Goal: Task Accomplishment & Management: Use online tool/utility

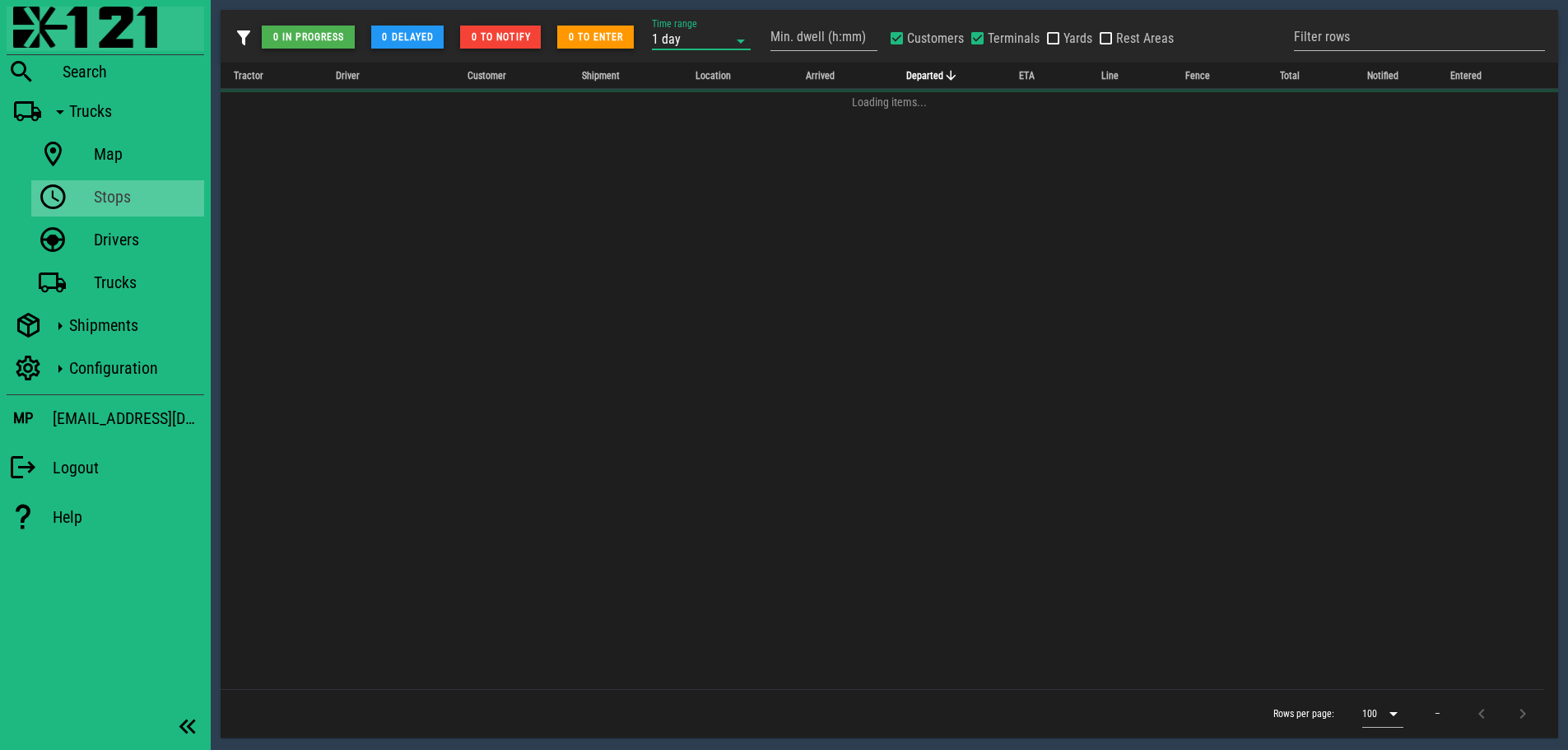
click at [52, 28] on img at bounding box center [84, 27] width 144 height 41
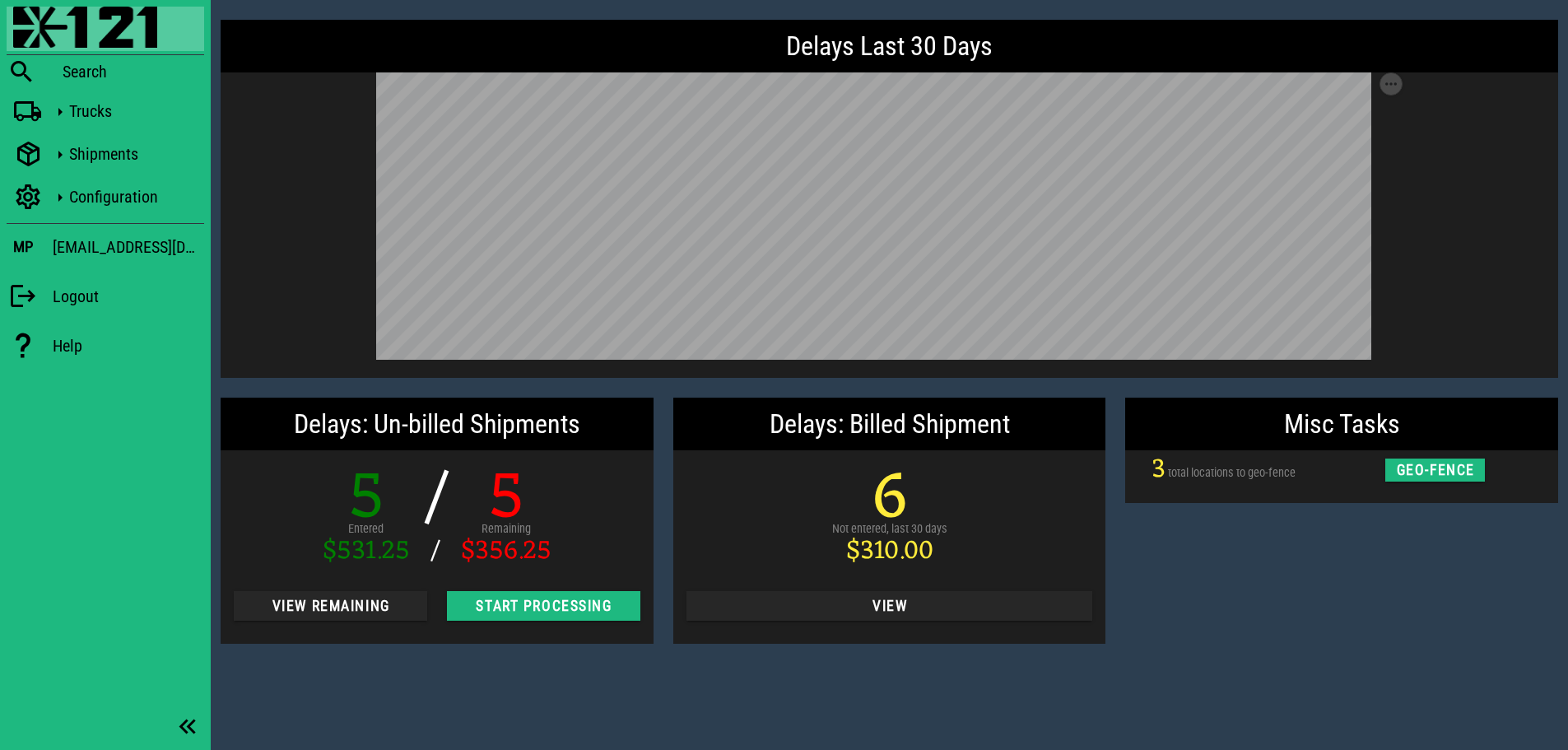
click at [305, 579] on div "5 Entered $531.25 / / 5 Remaining $356.25 View Remaining Start Processing" at bounding box center [436, 555] width 433 height 177
click at [310, 605] on span "View Remaining" at bounding box center [330, 606] width 167 height 17
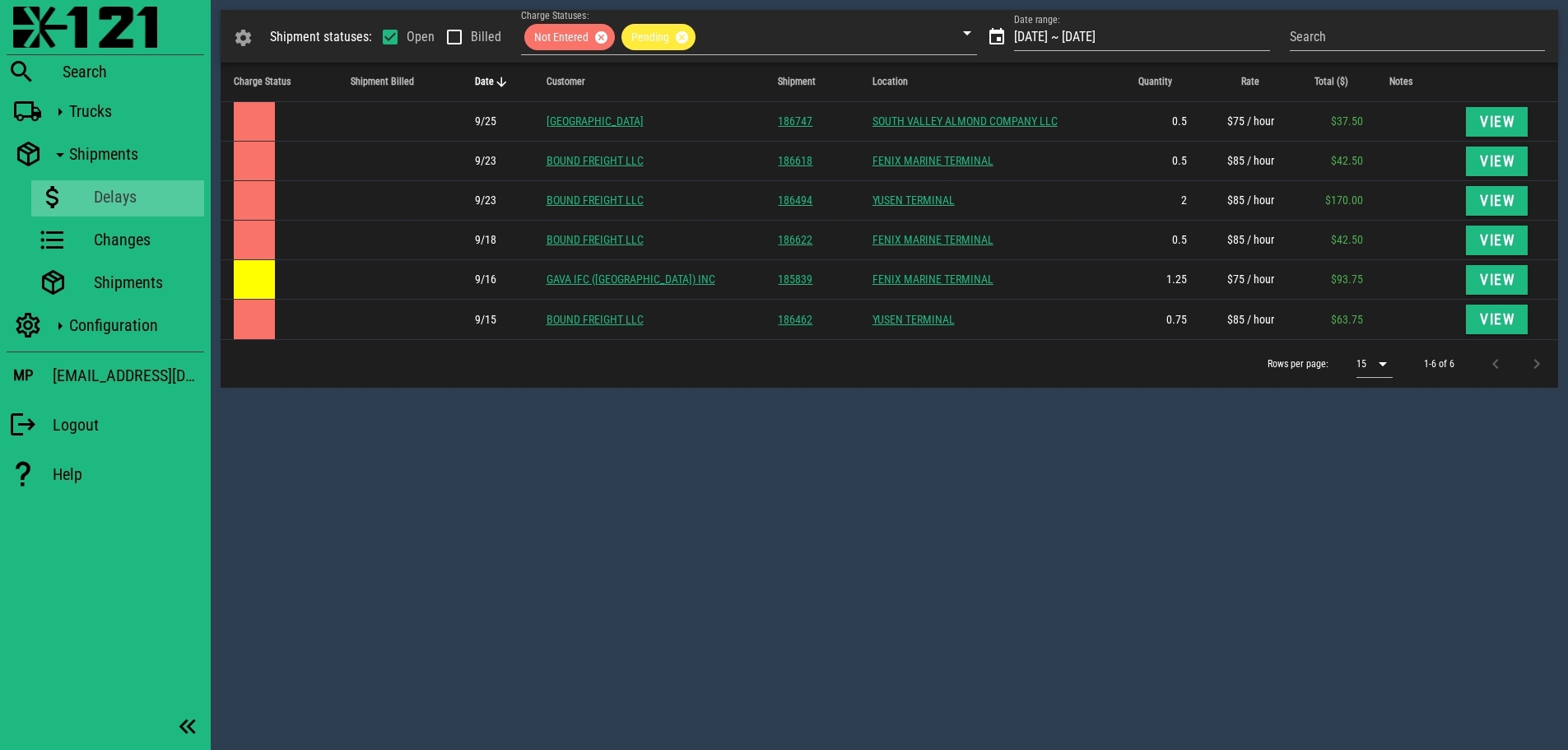
click at [605, 442] on div "Shipment statuses: Open Billed Charge Statuses: Not Entered Pending Date range:…" at bounding box center [890, 375] width 1357 height 750
click at [610, 446] on div "Shipment statuses: Open Billed Charge Statuses: Not Entered Pending Date range:…" at bounding box center [890, 375] width 1357 height 750
click at [586, 433] on div "Shipment statuses: Open Billed Charge Statuses: Not Entered Pending Date range:…" at bounding box center [890, 375] width 1357 height 750
click at [573, 436] on div "Shipment statuses: Open Billed Charge Statuses: Not Entered Pending Date range:…" at bounding box center [890, 375] width 1357 height 750
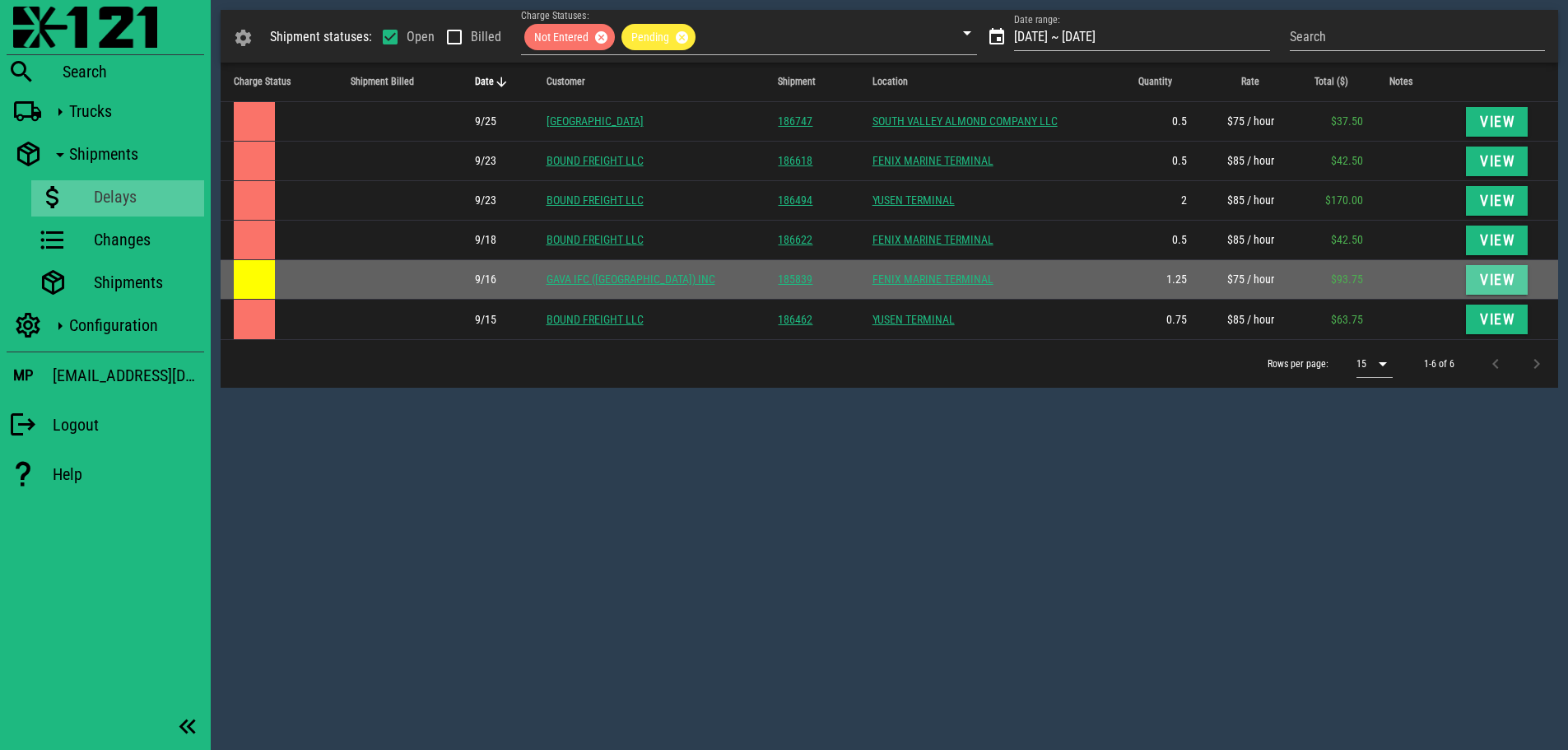
click at [1479, 283] on span "View" at bounding box center [1497, 280] width 37 height 17
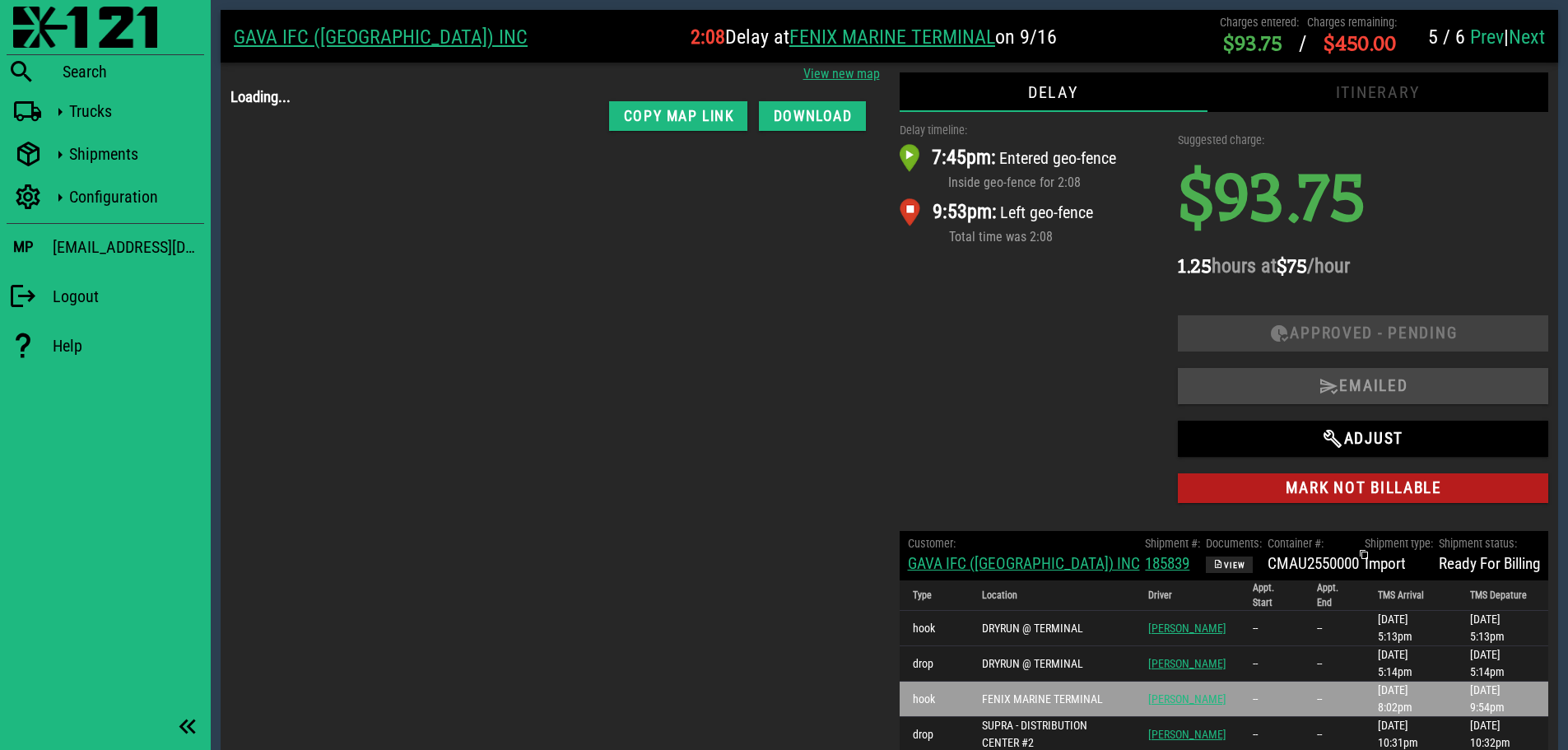
click at [1050, 344] on div "Delay timeline: 7:45pm: Entered geo-fence Inside geo-fence for 2:08 9:53pm: Lef…" at bounding box center [1028, 316] width 279 height 409
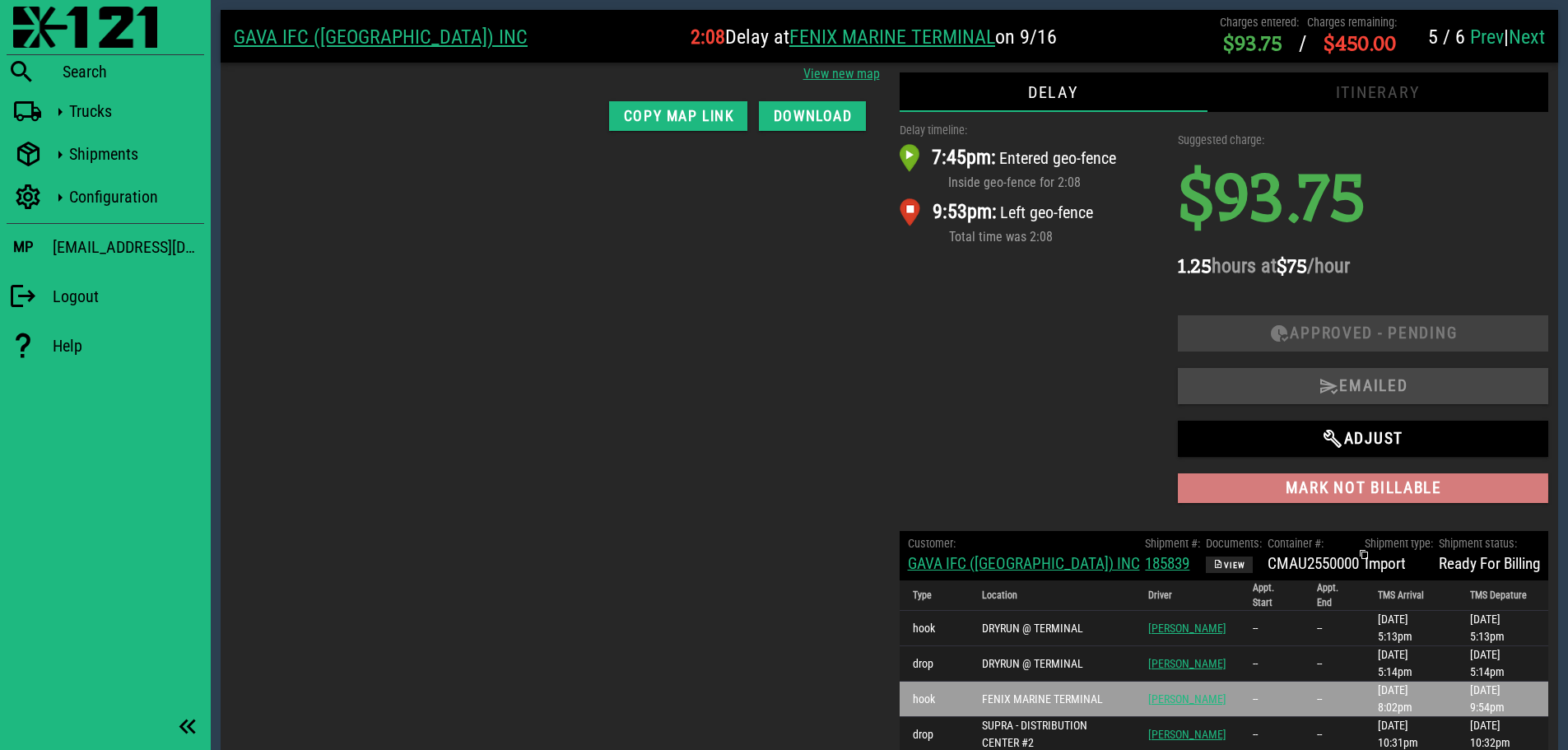
click at [1342, 485] on span "Mark not billable" at bounding box center [1362, 488] width 344 height 19
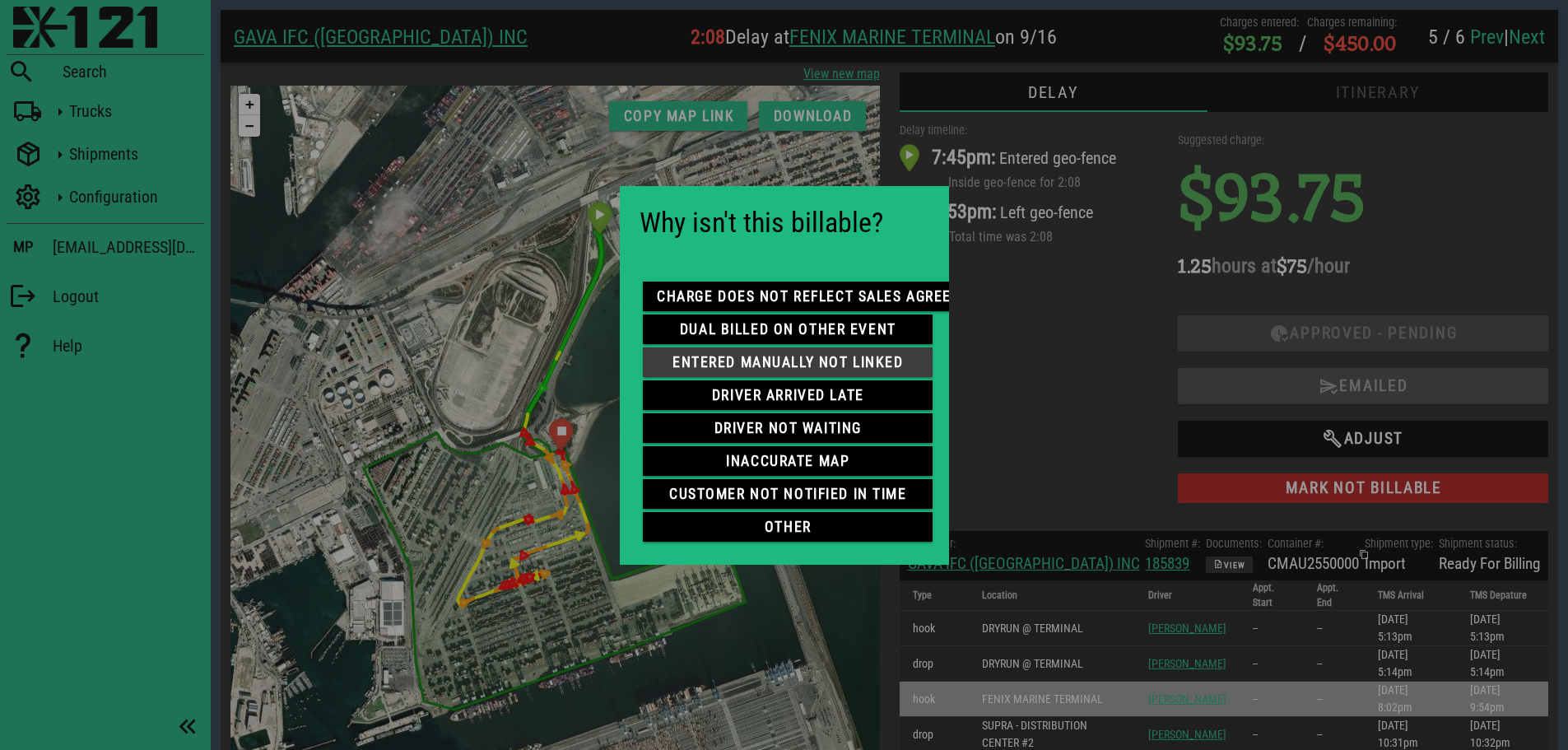
click at [754, 355] on span "entered manually not linked" at bounding box center [787, 362] width 264 height 17
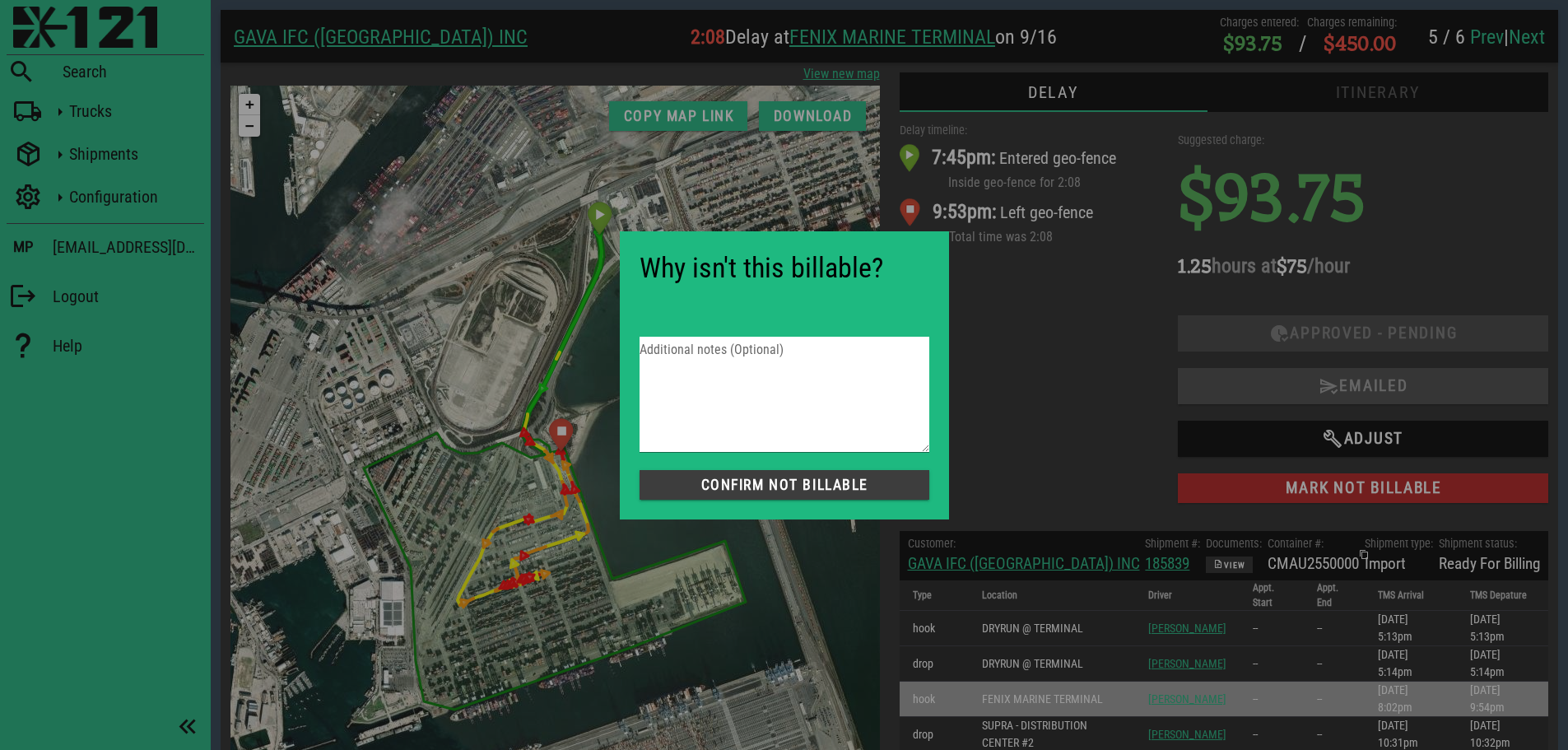
click at [789, 481] on span "Confirm not Billable" at bounding box center [784, 485] width 264 height 17
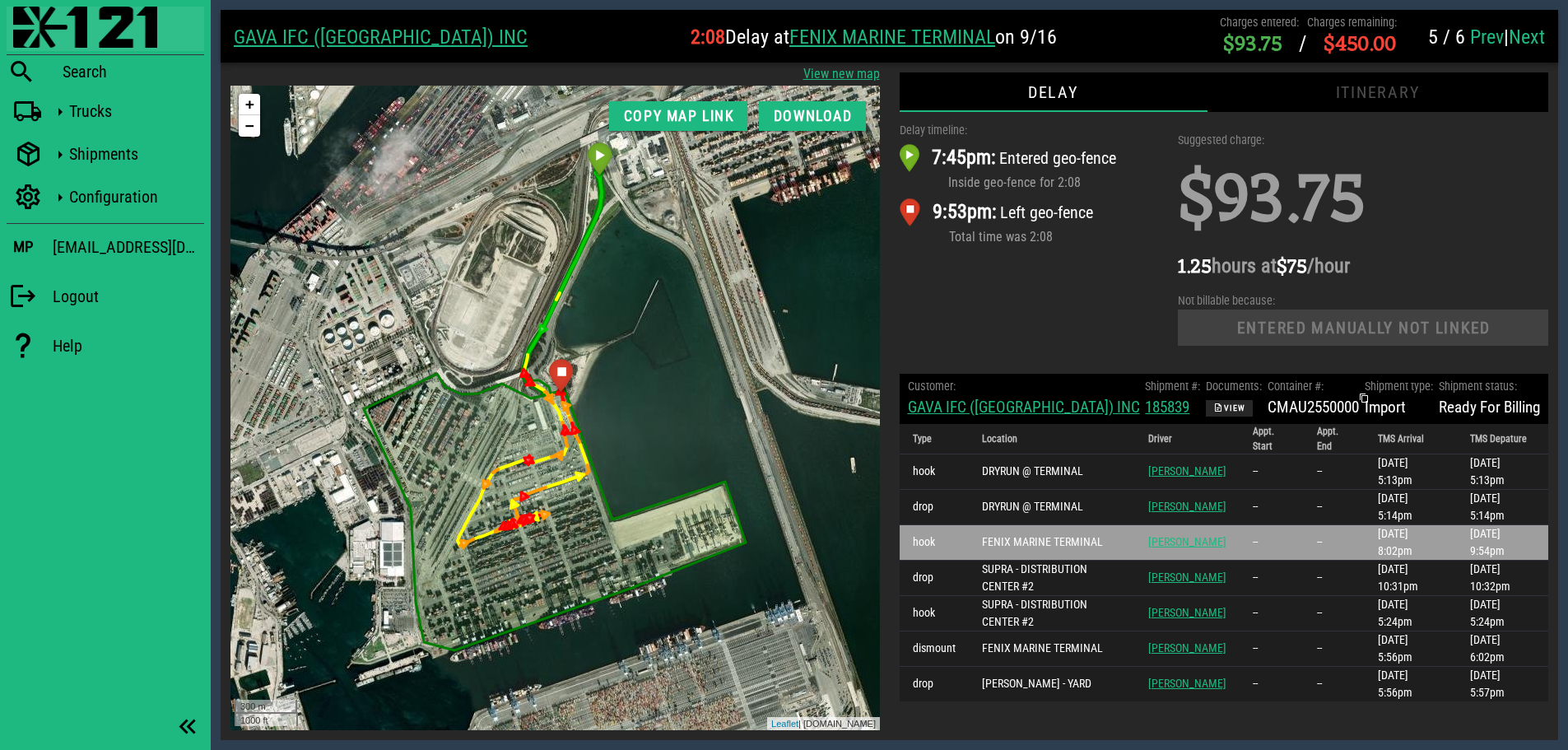
click at [42, 21] on img at bounding box center [84, 27] width 144 height 41
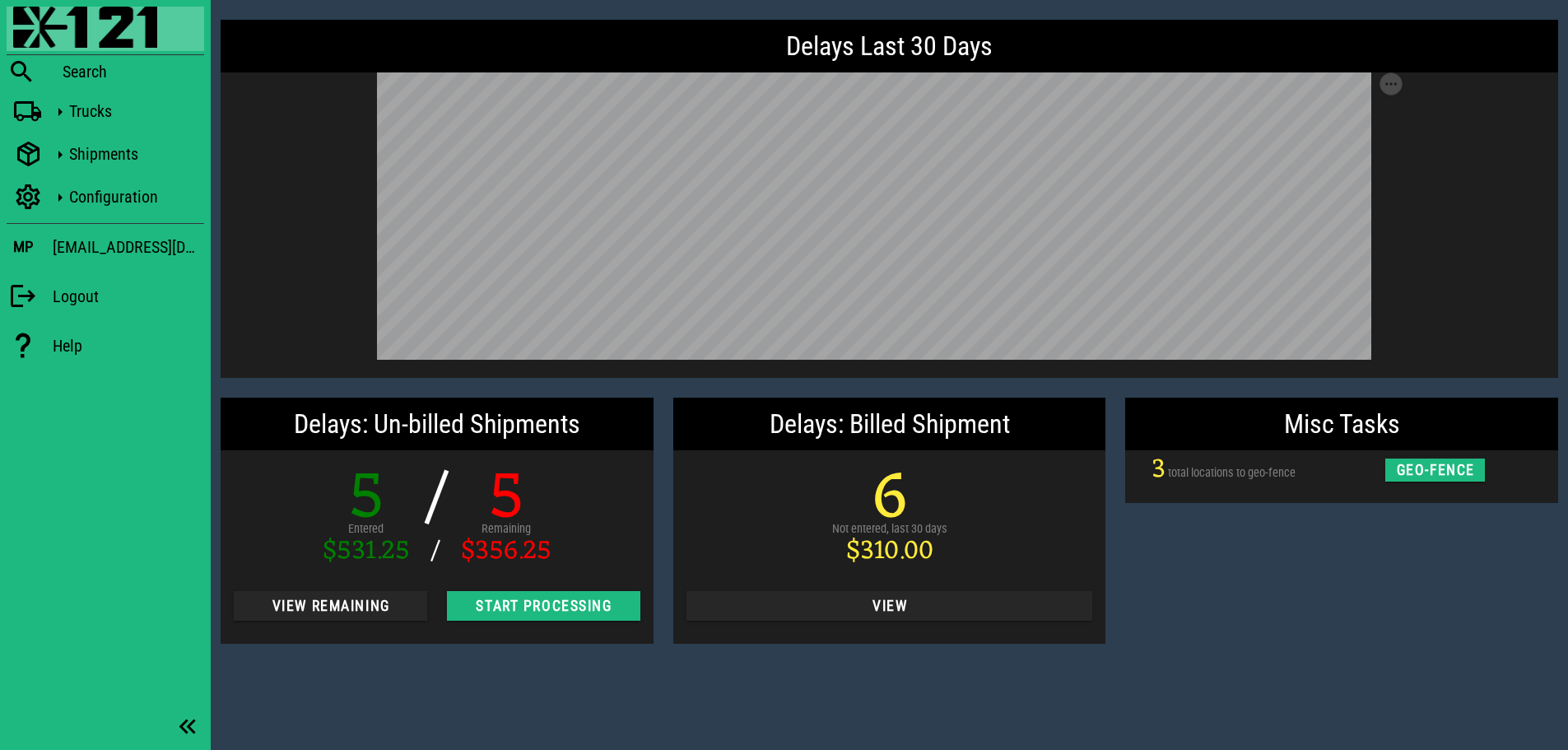
click at [1246, 513] on div "Misc Tasks 3 total locations to geo-fence geo-fence" at bounding box center [1341, 520] width 452 height 266
drag, startPoint x: 1334, startPoint y: 569, endPoint x: 1309, endPoint y: 569, distance: 25.0
click at [1334, 569] on div "Misc Tasks 3 total locations to geo-fence geo-fence" at bounding box center [1341, 520] width 452 height 266
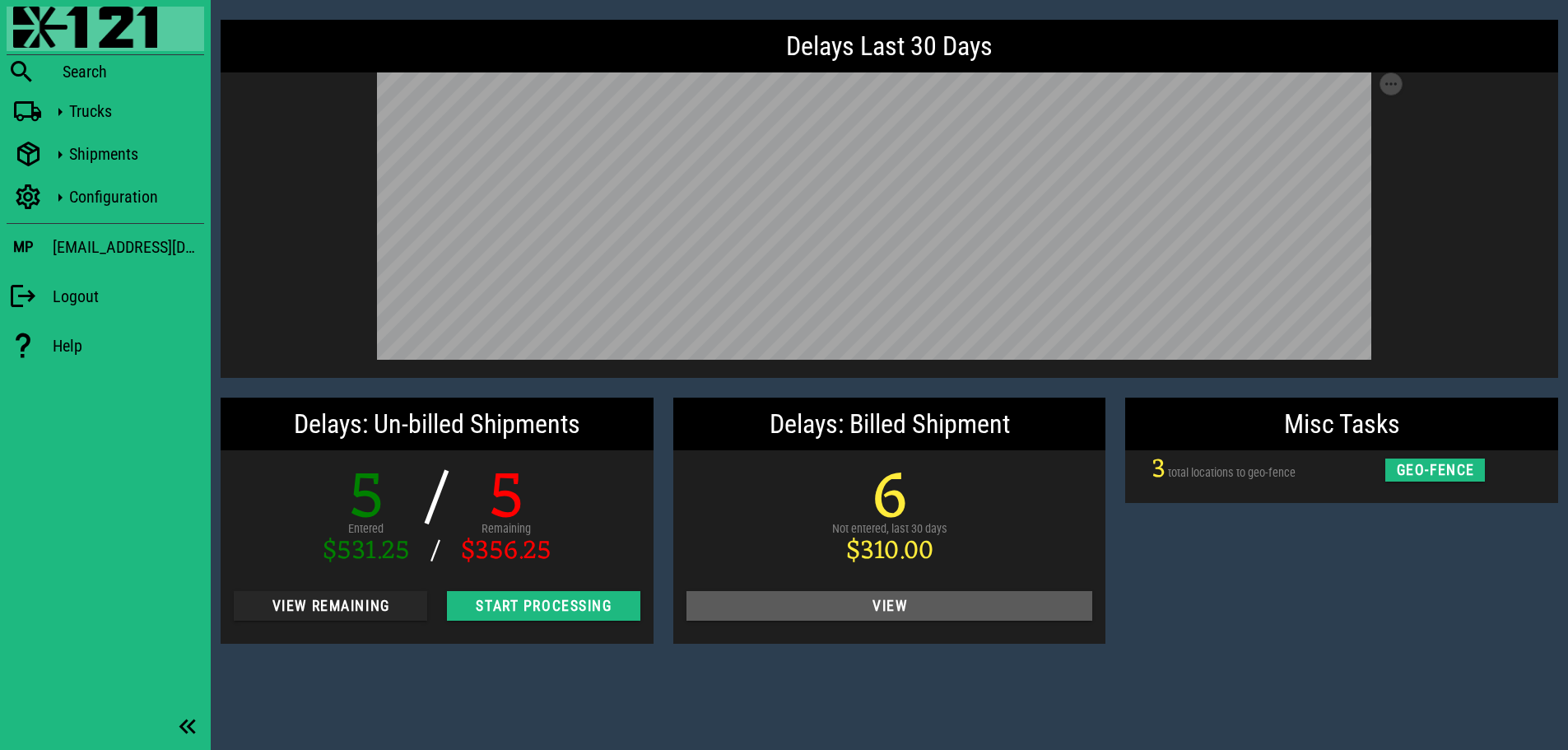
click at [940, 600] on span "View" at bounding box center [889, 606] width 380 height 17
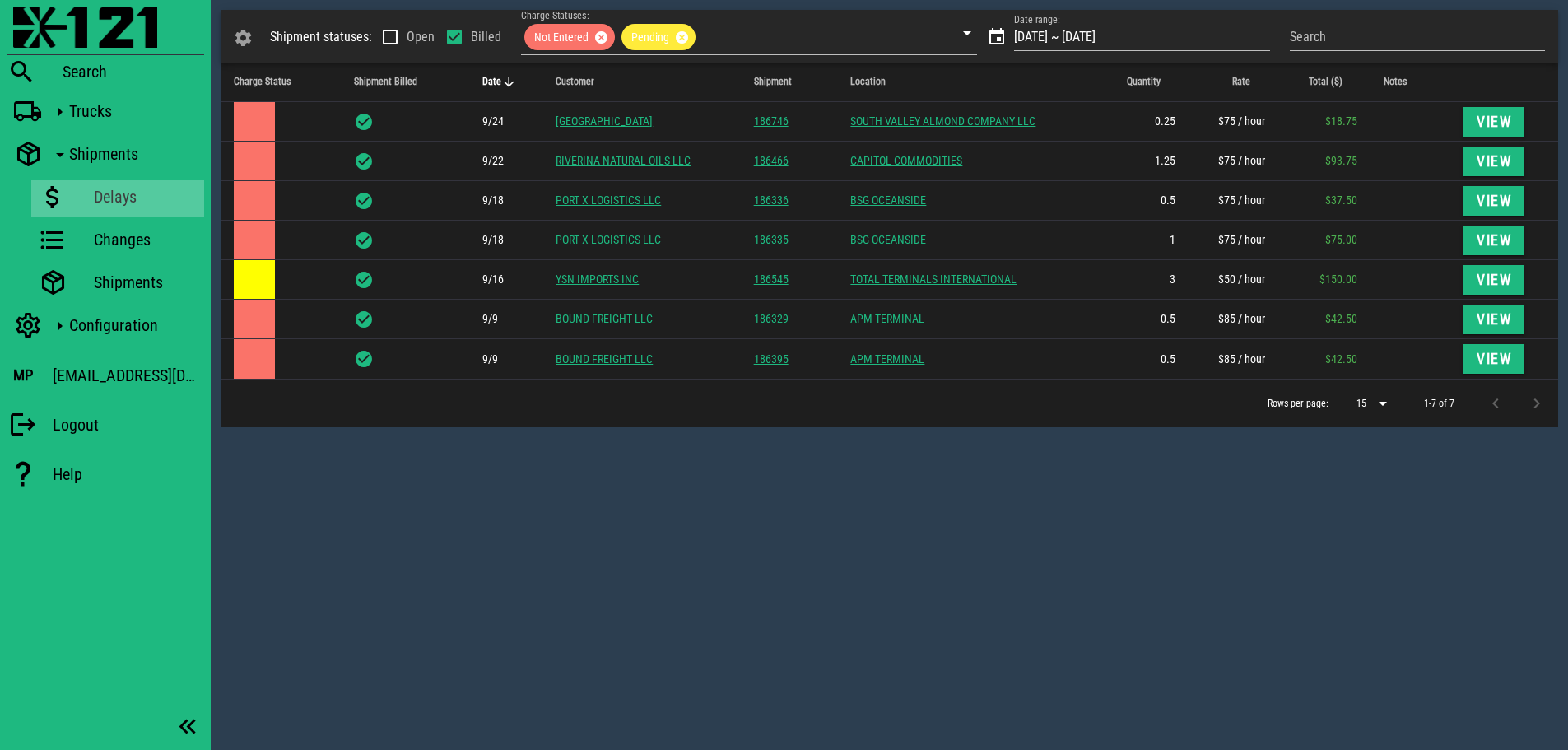
click at [609, 444] on div "Shipment statuses: Open Billed Charge Statuses: Not Entered Pending Date range:…" at bounding box center [890, 375] width 1357 height 750
click at [570, 452] on div "Shipment statuses: Open Billed Charge Statuses: Not Entered Pending Date range:…" at bounding box center [890, 375] width 1357 height 750
click at [799, 567] on div "Shipment statuses: Open Billed Charge Statuses: Not Entered Pending Date range:…" at bounding box center [890, 375] width 1357 height 750
click at [772, 580] on div "Shipment statuses: Open Billed Charge Statuses: Not Entered Pending Date range:…" at bounding box center [890, 375] width 1357 height 750
click at [954, 500] on div "Shipment statuses: Open Billed Charge Statuses: Not Entered Pending Date range:…" at bounding box center [890, 375] width 1357 height 750
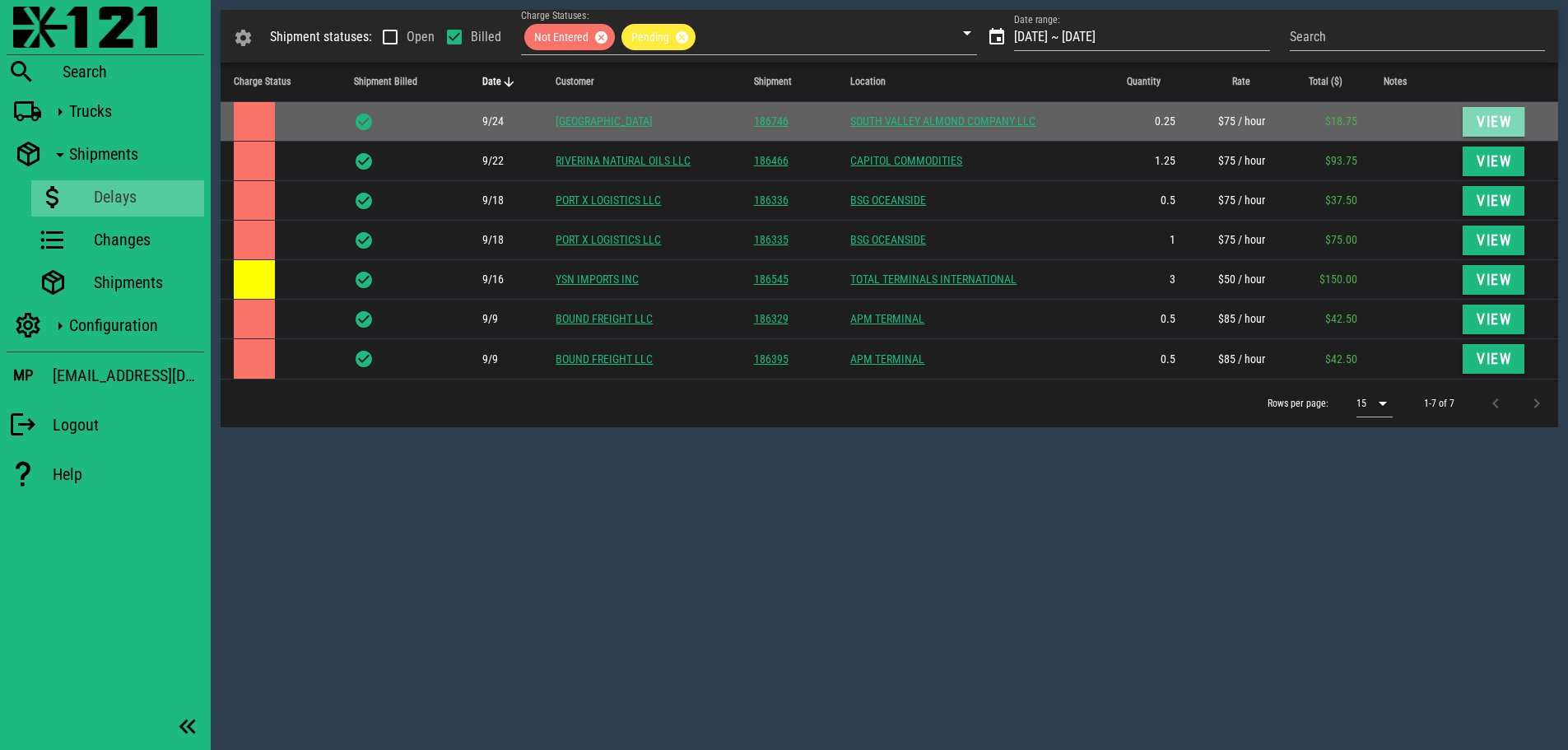
click at [1506, 117] on span "View" at bounding box center [1493, 122] width 37 height 17
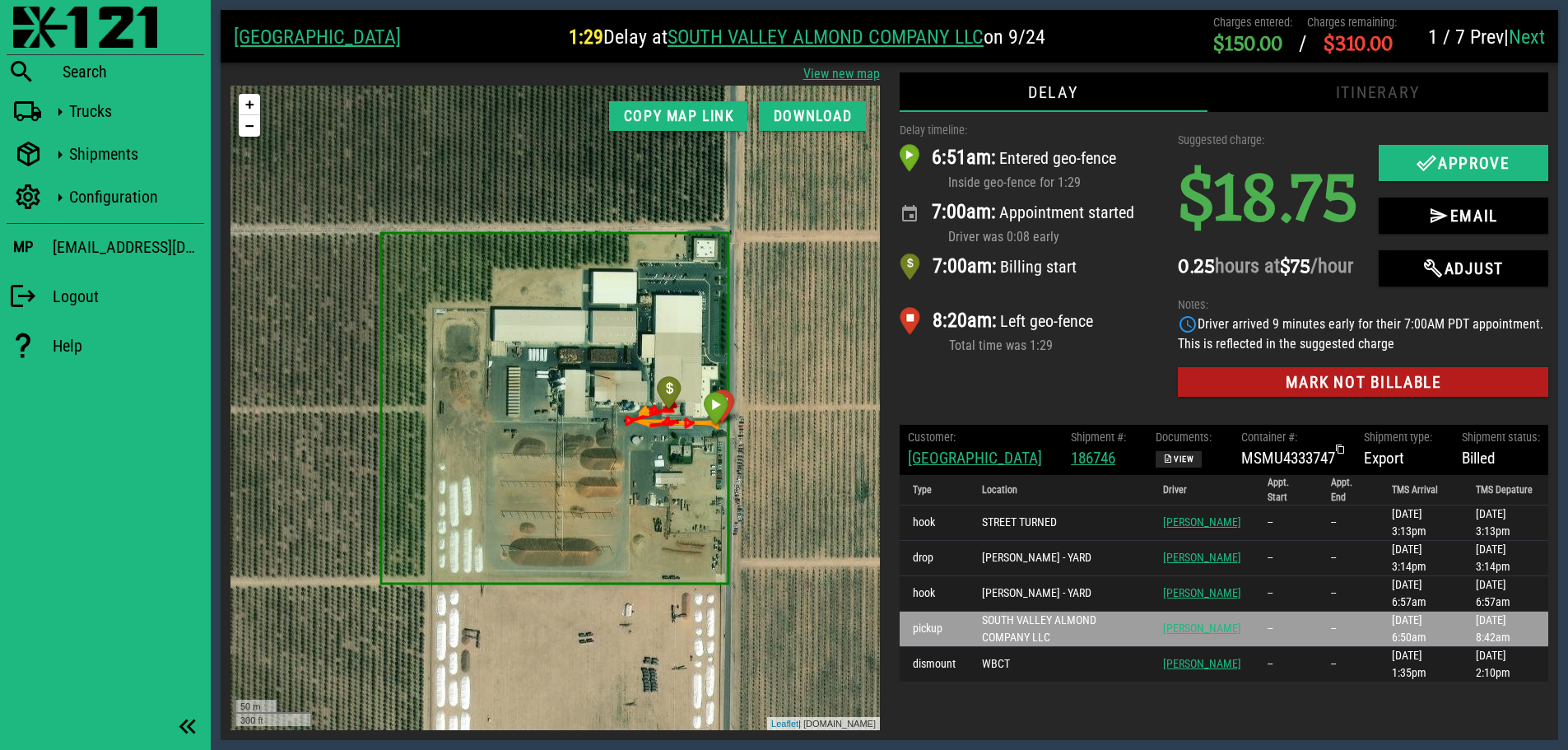
click at [990, 353] on div "8:20am: Left geo-fence Total time was 1:29" at bounding box center [1029, 330] width 259 height 54
click at [33, 30] on img at bounding box center [84, 27] width 144 height 41
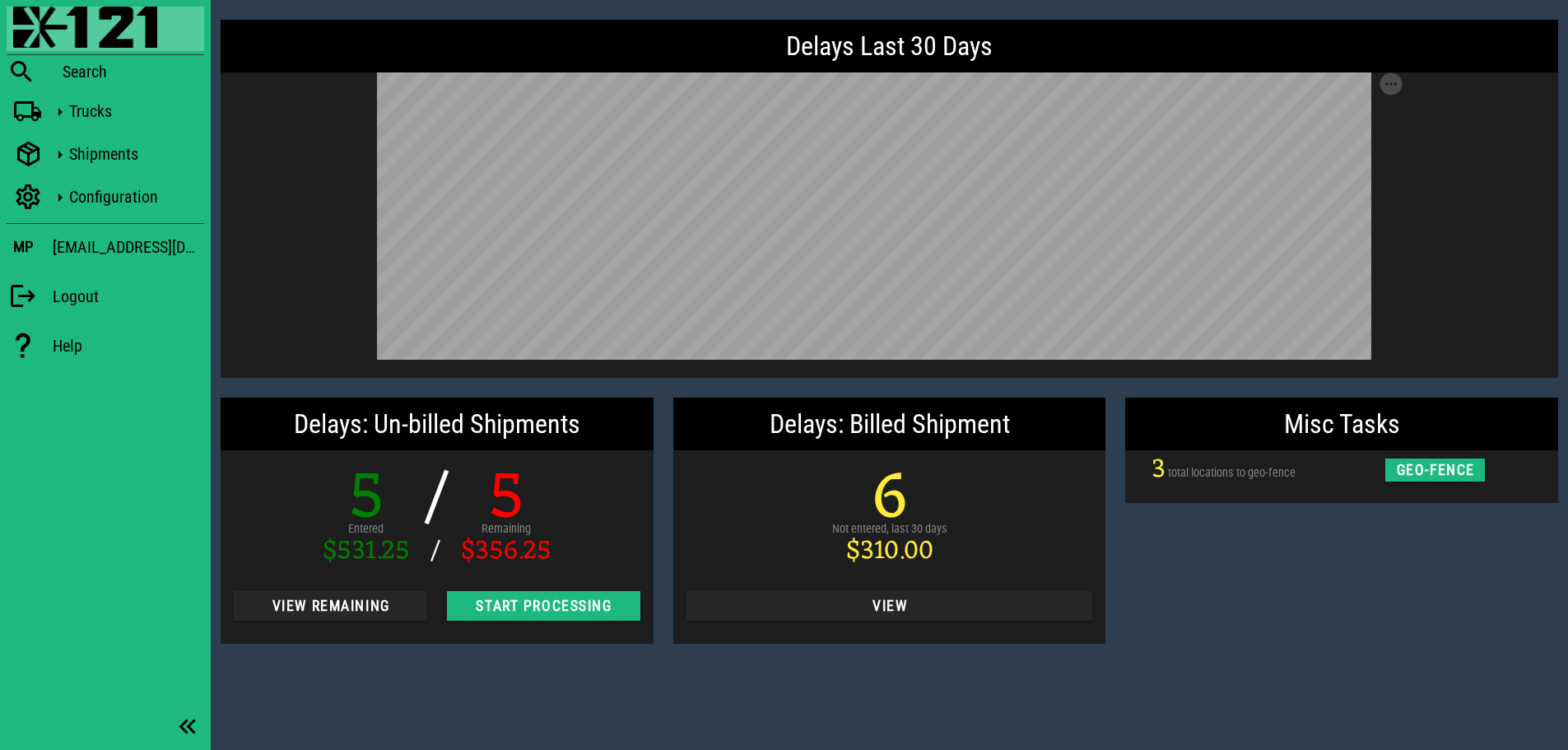
drag, startPoint x: 1173, startPoint y: 608, endPoint x: 1177, endPoint y: 590, distance: 18.4
click at [1173, 608] on div "Misc Tasks 3 total locations to geo-fence geo-fence" at bounding box center [1341, 520] width 452 height 266
click at [1362, 599] on div "Misc Tasks 3 total locations to geo-fence geo-fence" at bounding box center [1341, 520] width 452 height 266
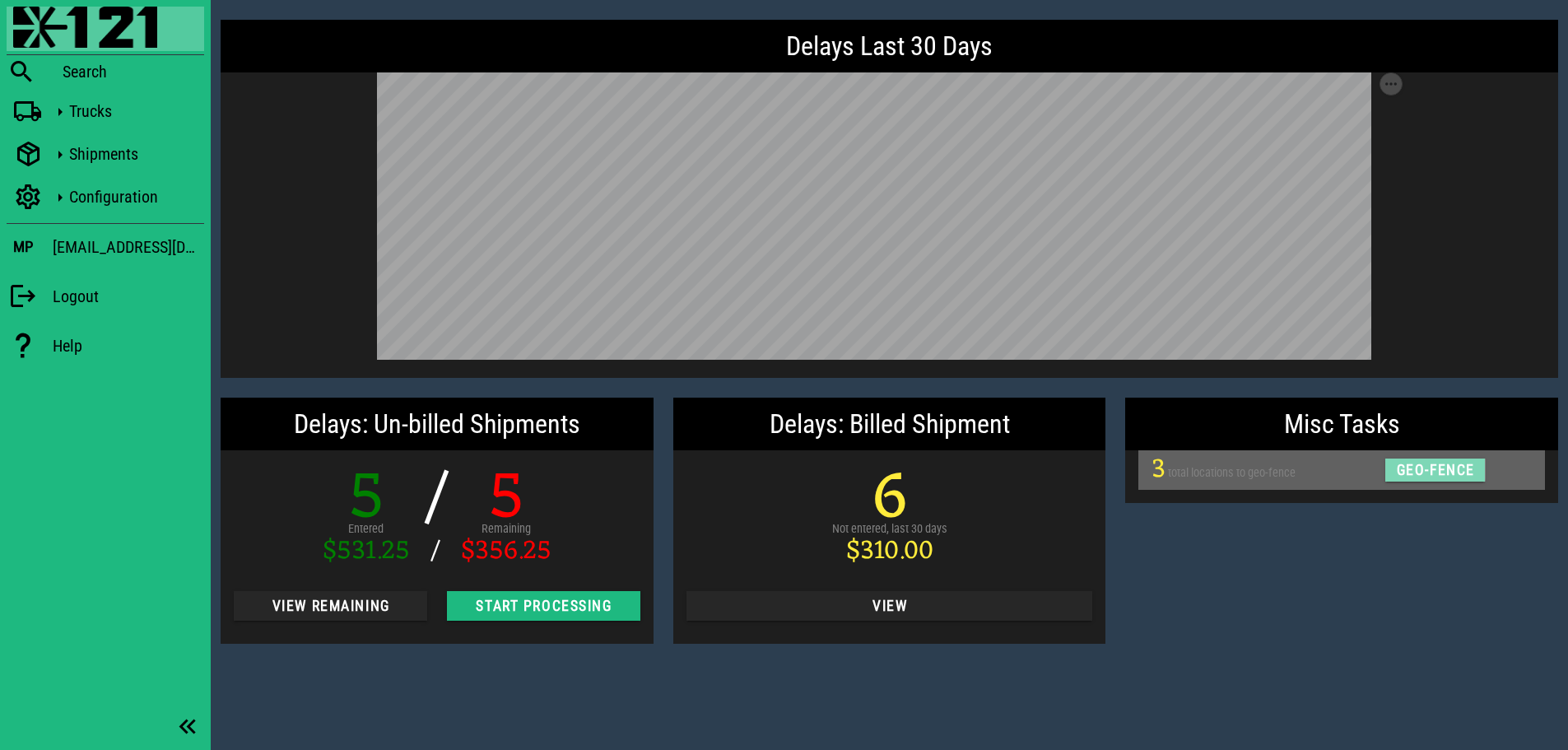
click at [1440, 472] on span "geo-fence" at bounding box center [1435, 470] width 80 height 17
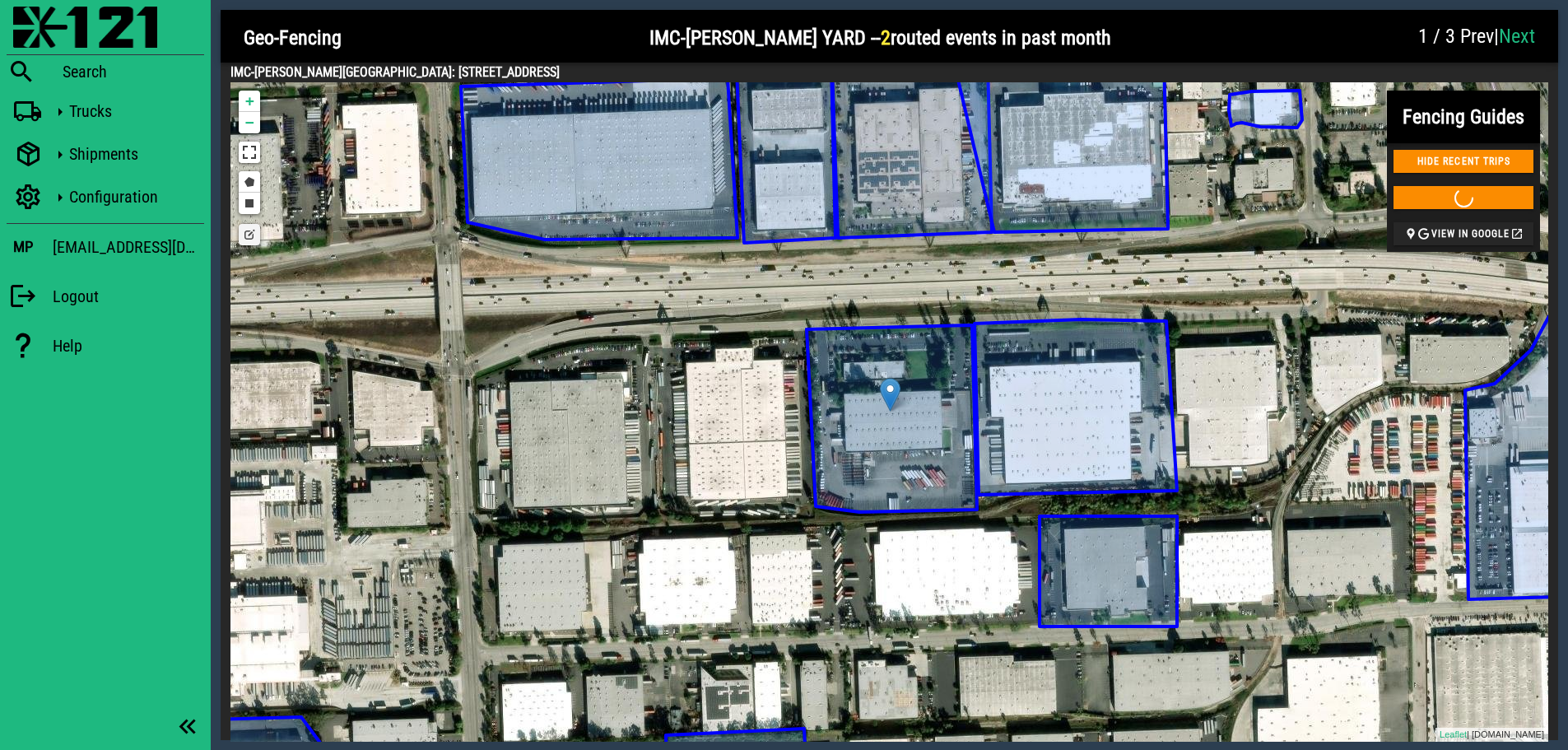
click at [868, 452] on icon at bounding box center [891, 418] width 171 height 187
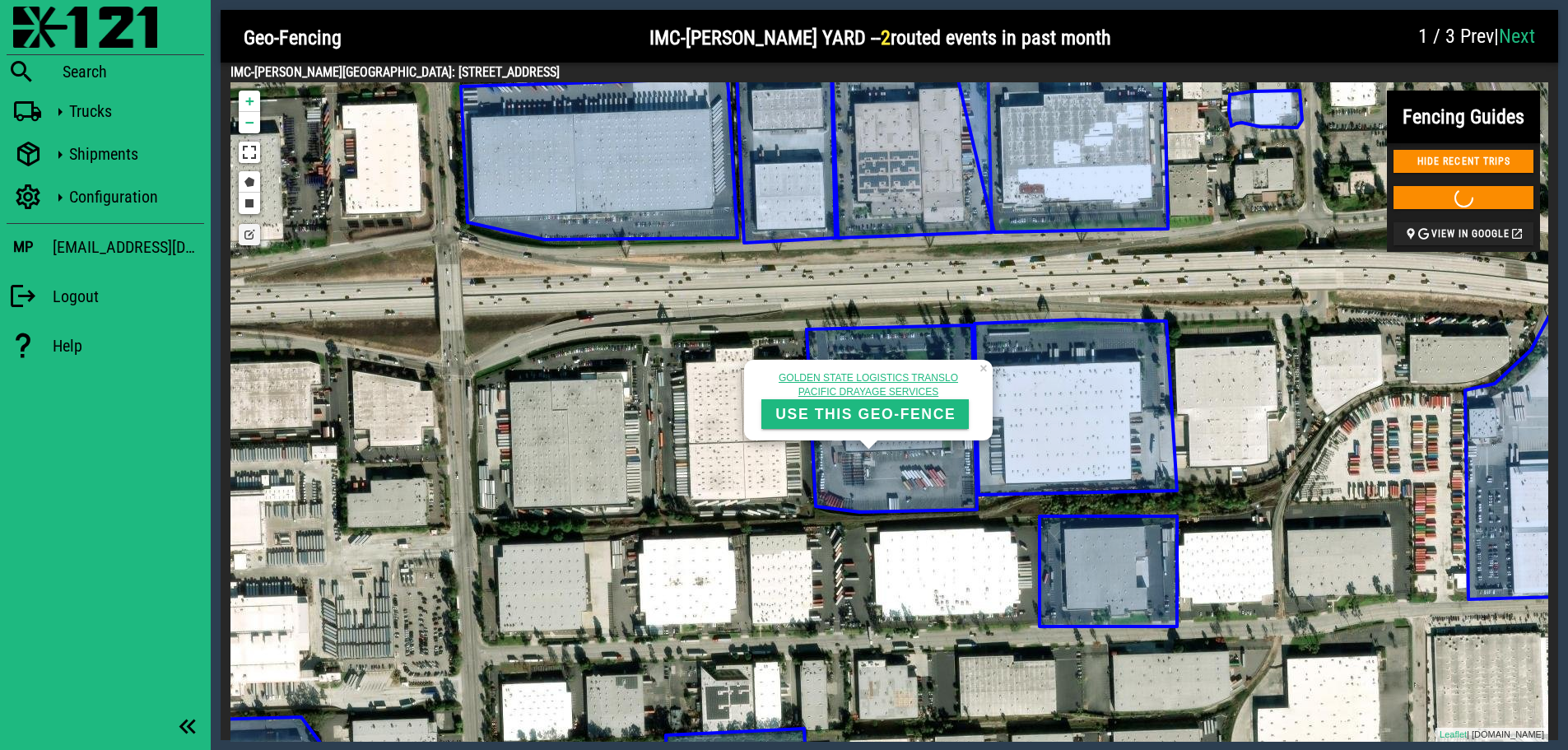
click at [1012, 423] on icon at bounding box center [1075, 406] width 203 height 176
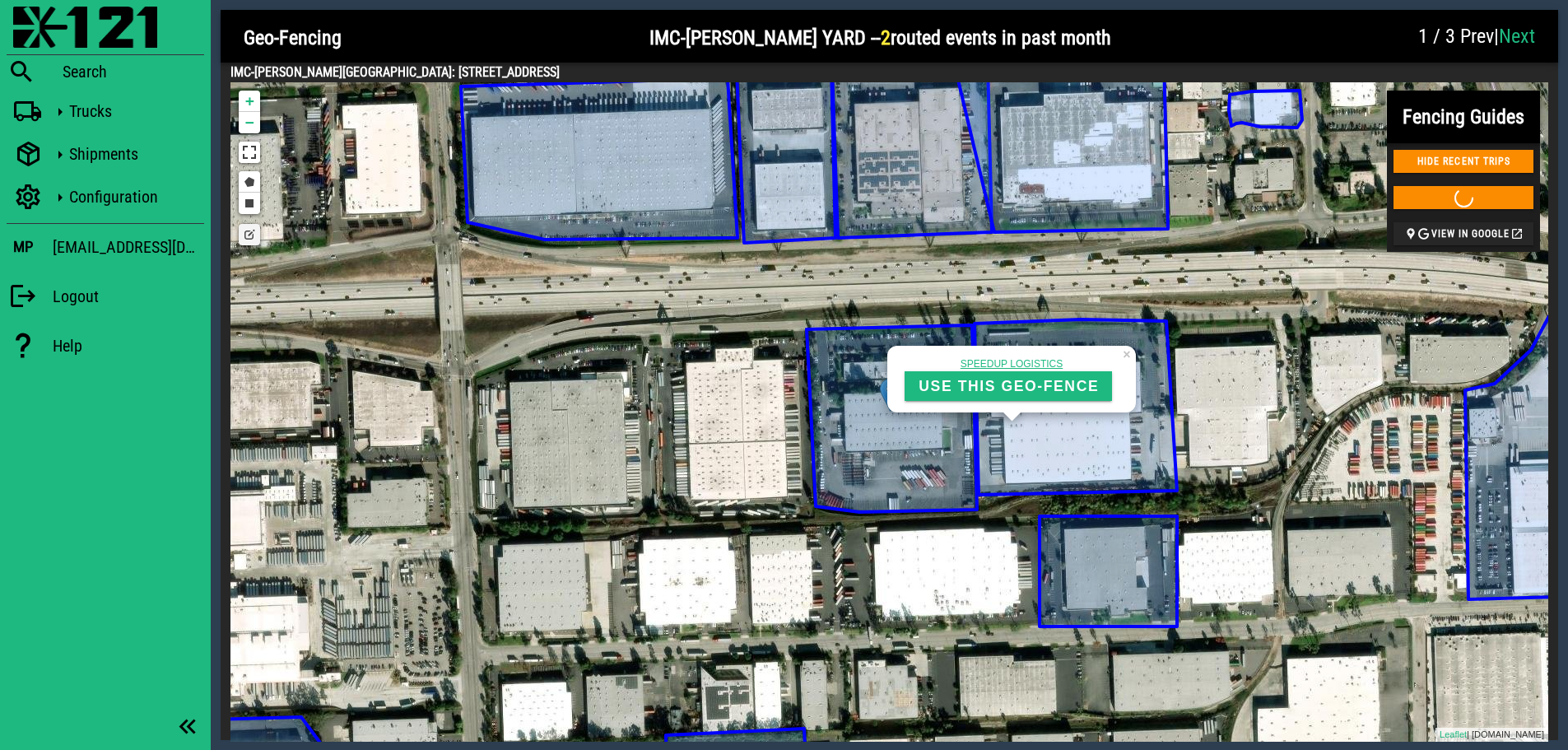
click at [879, 452] on icon at bounding box center [891, 418] width 171 height 187
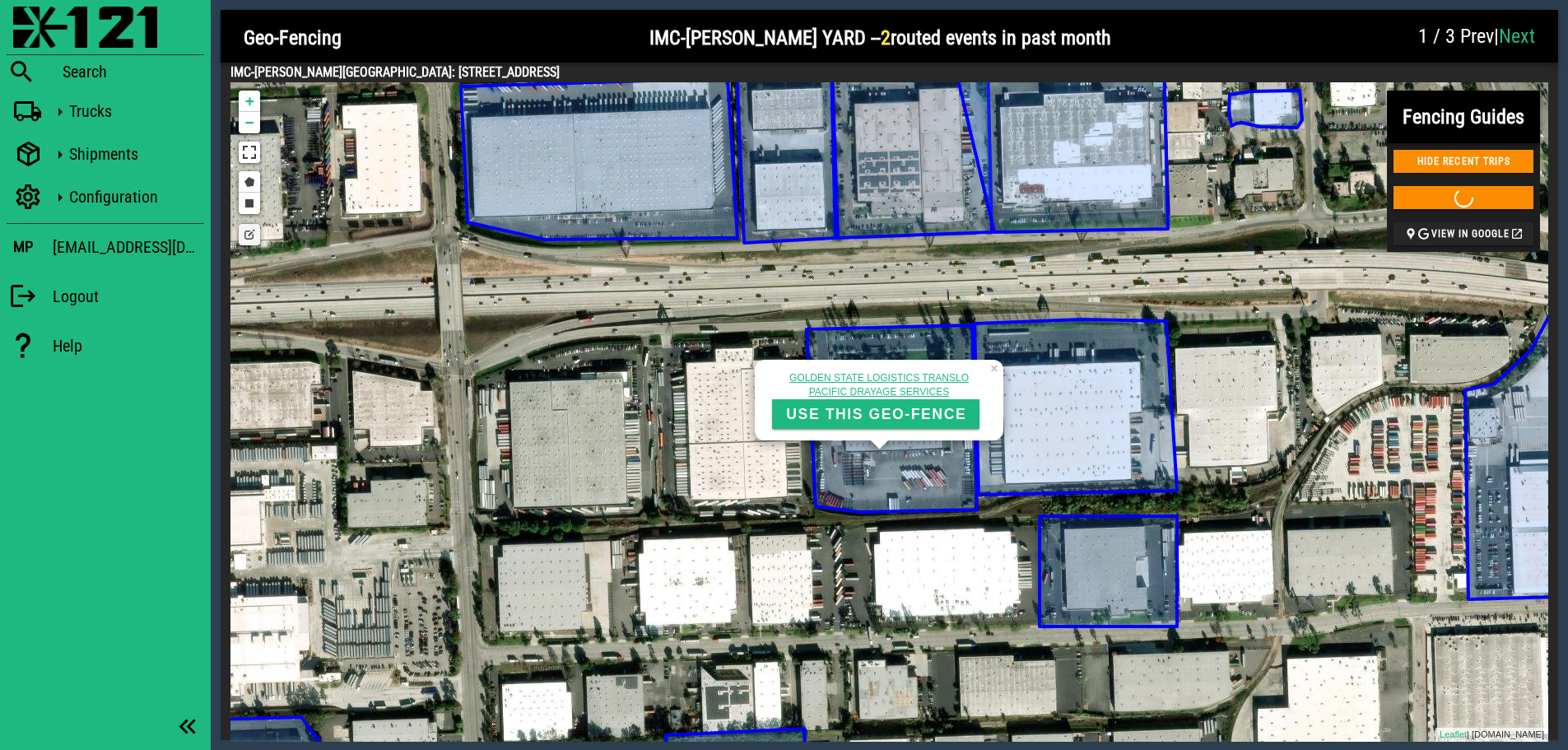
click at [1192, 39] on div at bounding box center [1264, 38] width 288 height 50
click at [1288, 33] on div at bounding box center [1264, 38] width 288 height 50
click at [1513, 38] on link "Next" at bounding box center [1516, 36] width 37 height 23
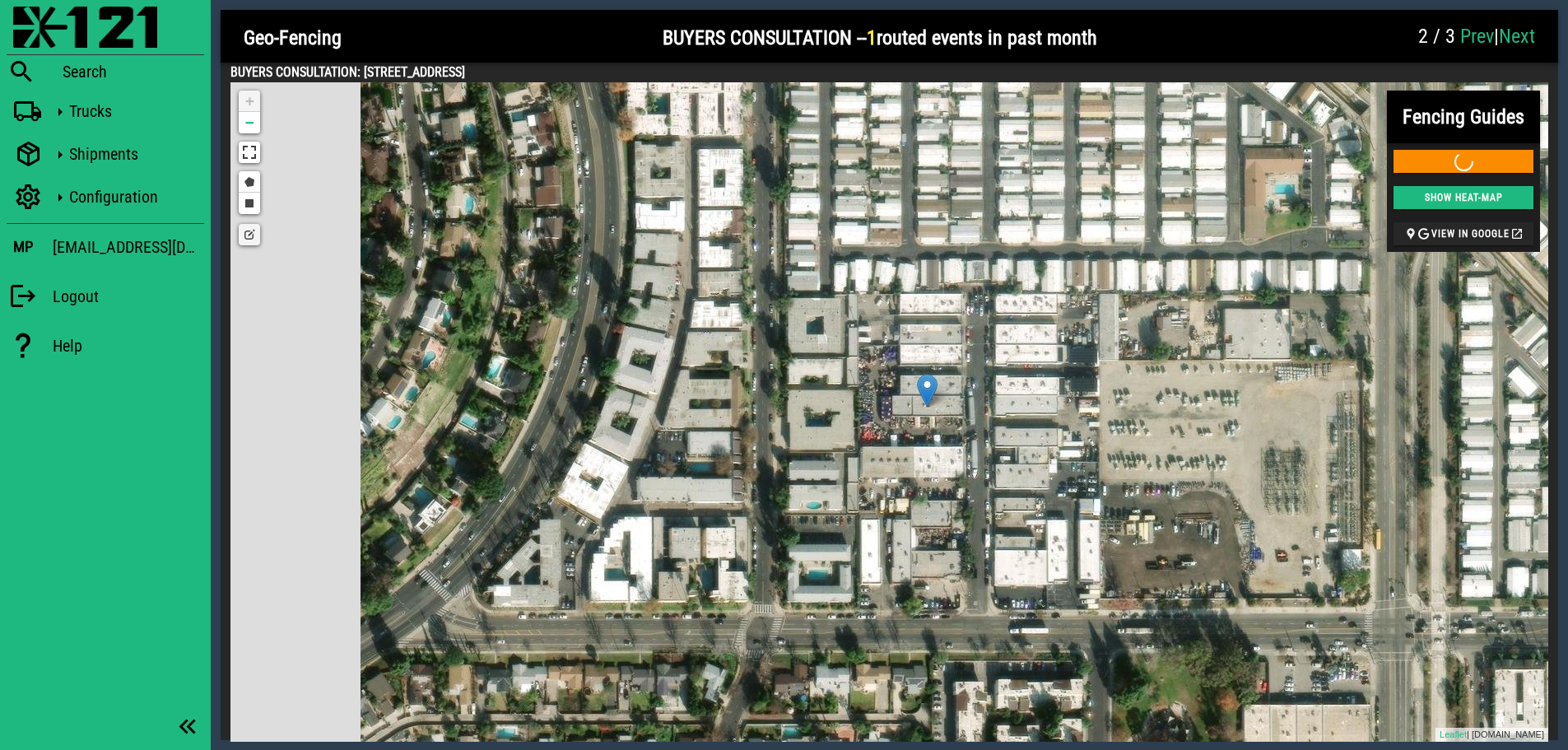
drag, startPoint x: 967, startPoint y: 419, endPoint x: 1116, endPoint y: 420, distance: 149.0
click at [1116, 420] on div "BIG BATTERY BIGBATTERY INC USE THIS GEO-FENCE COSMETIC LABORATORIES USE THIS GE…" at bounding box center [890, 412] width 1317 height 659
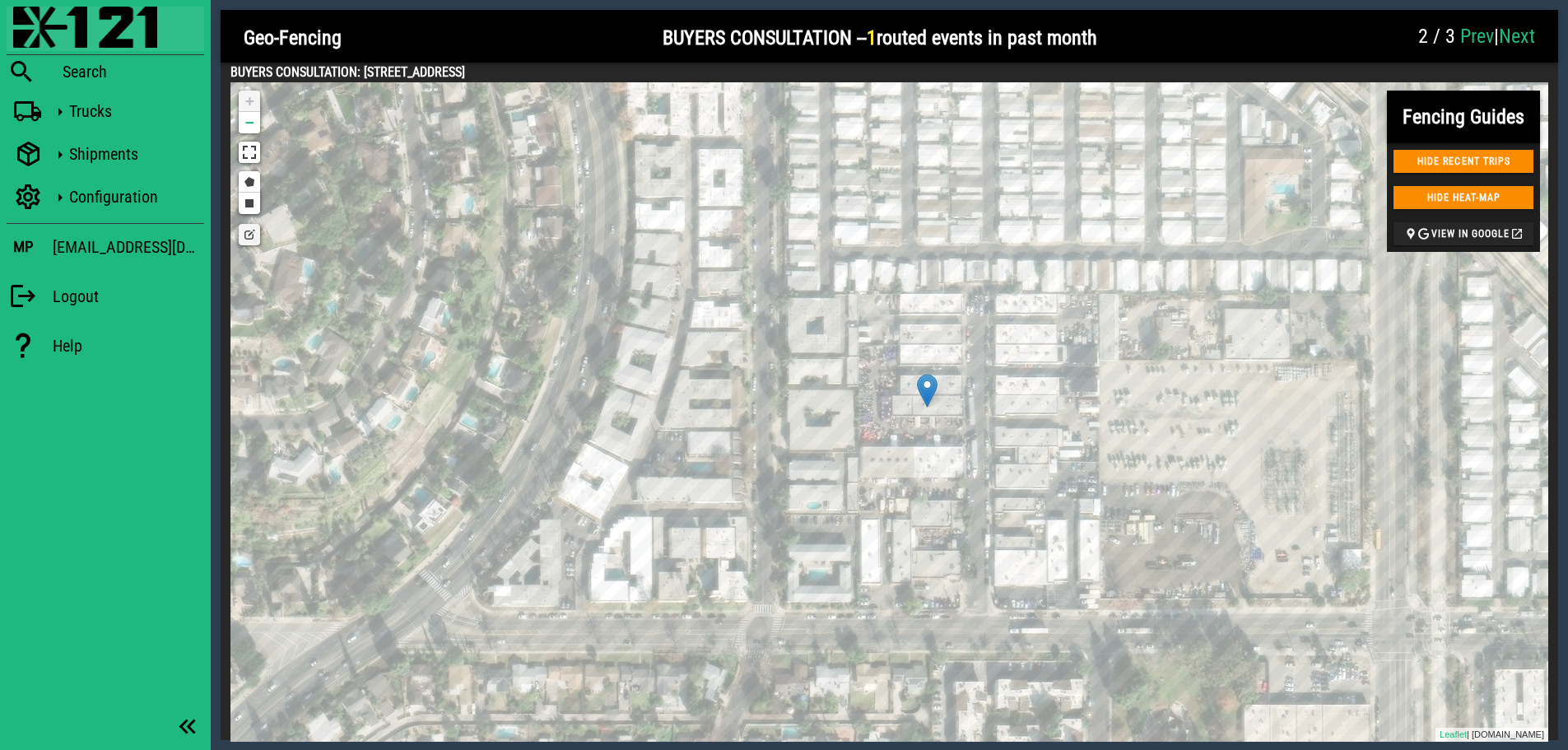
click at [34, 13] on img at bounding box center [84, 27] width 144 height 41
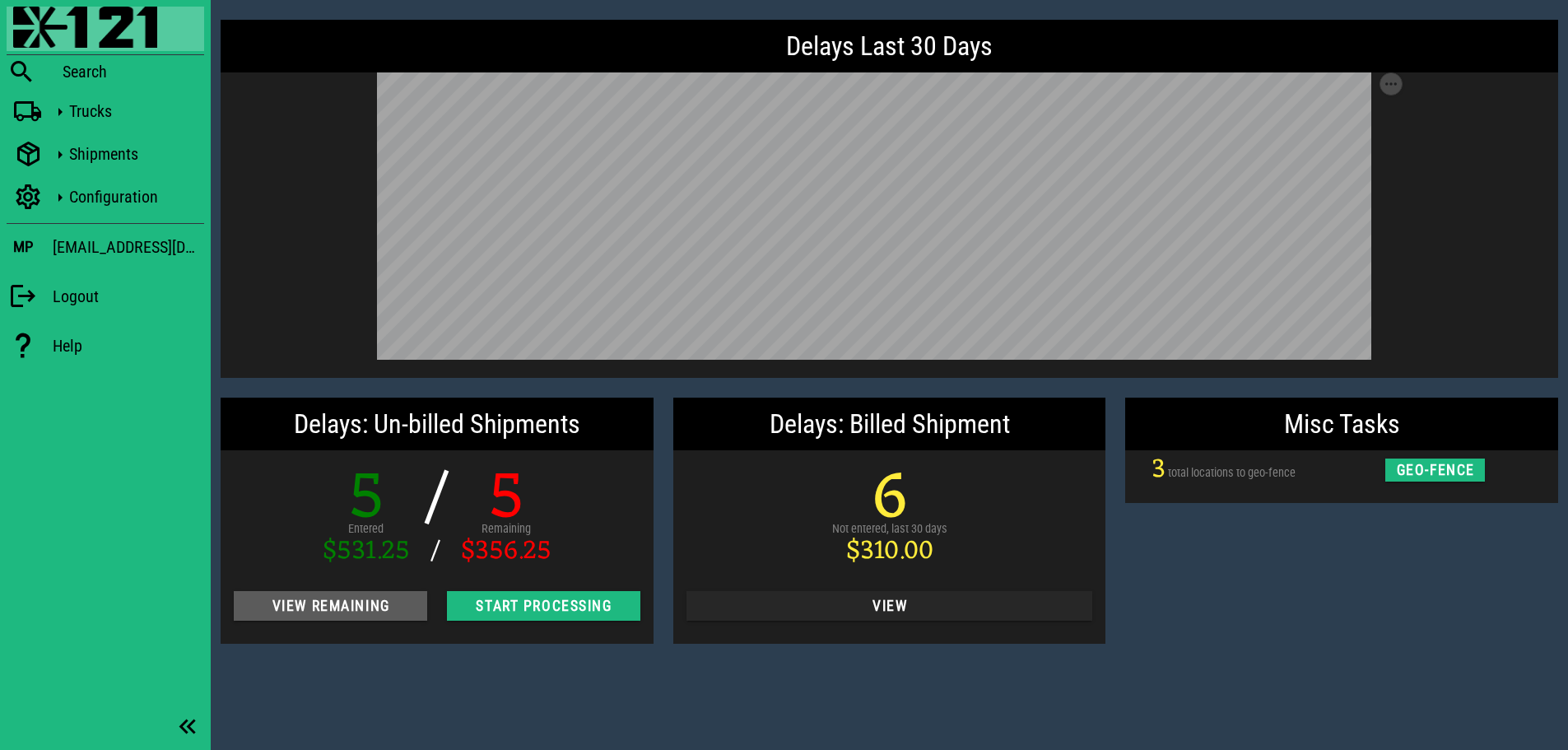
click at [299, 605] on span "View Remaining" at bounding box center [330, 606] width 167 height 17
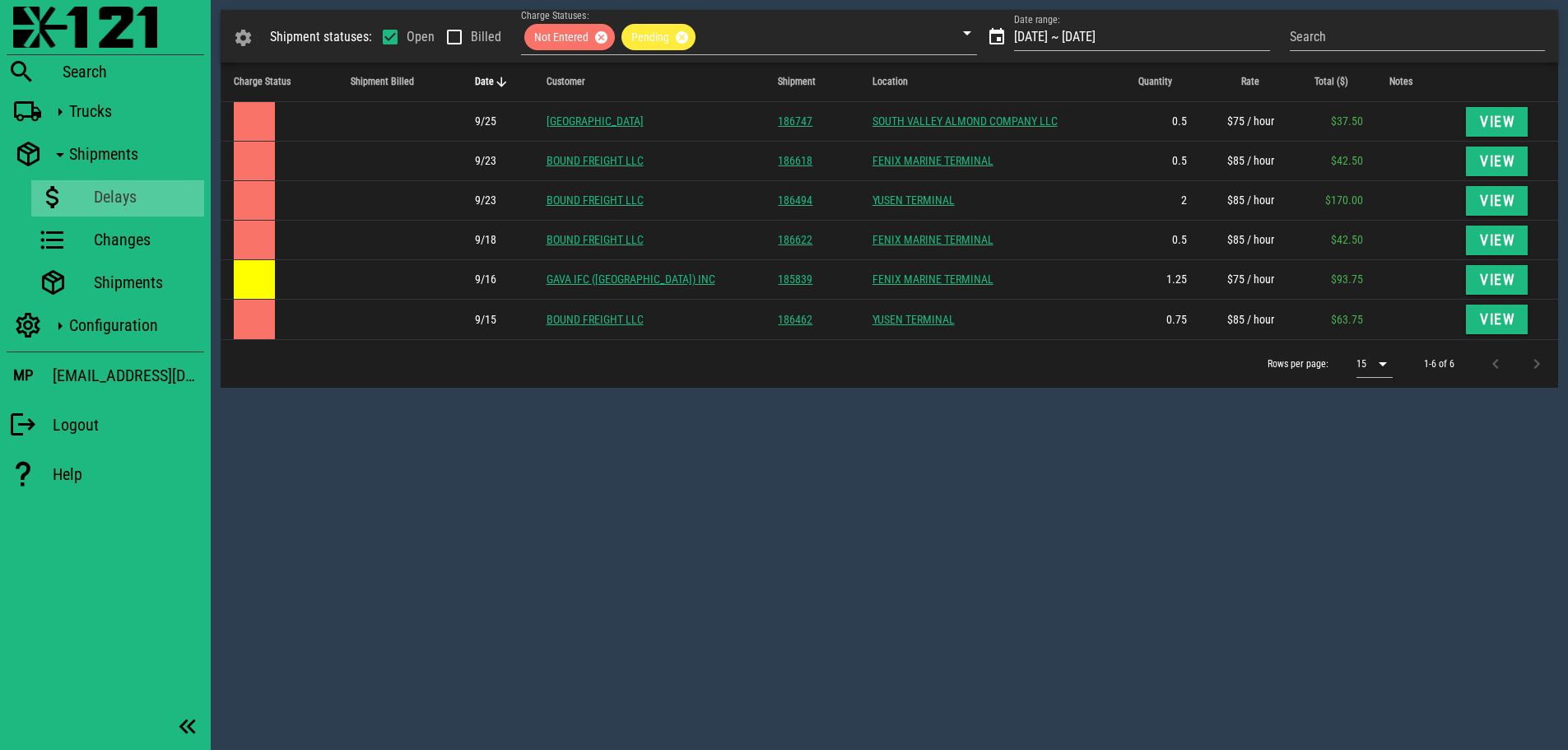
click at [707, 445] on div "Shipment statuses: Open Billed Charge Statuses: Not Entered Pending Date range:…" at bounding box center [890, 375] width 1357 height 750
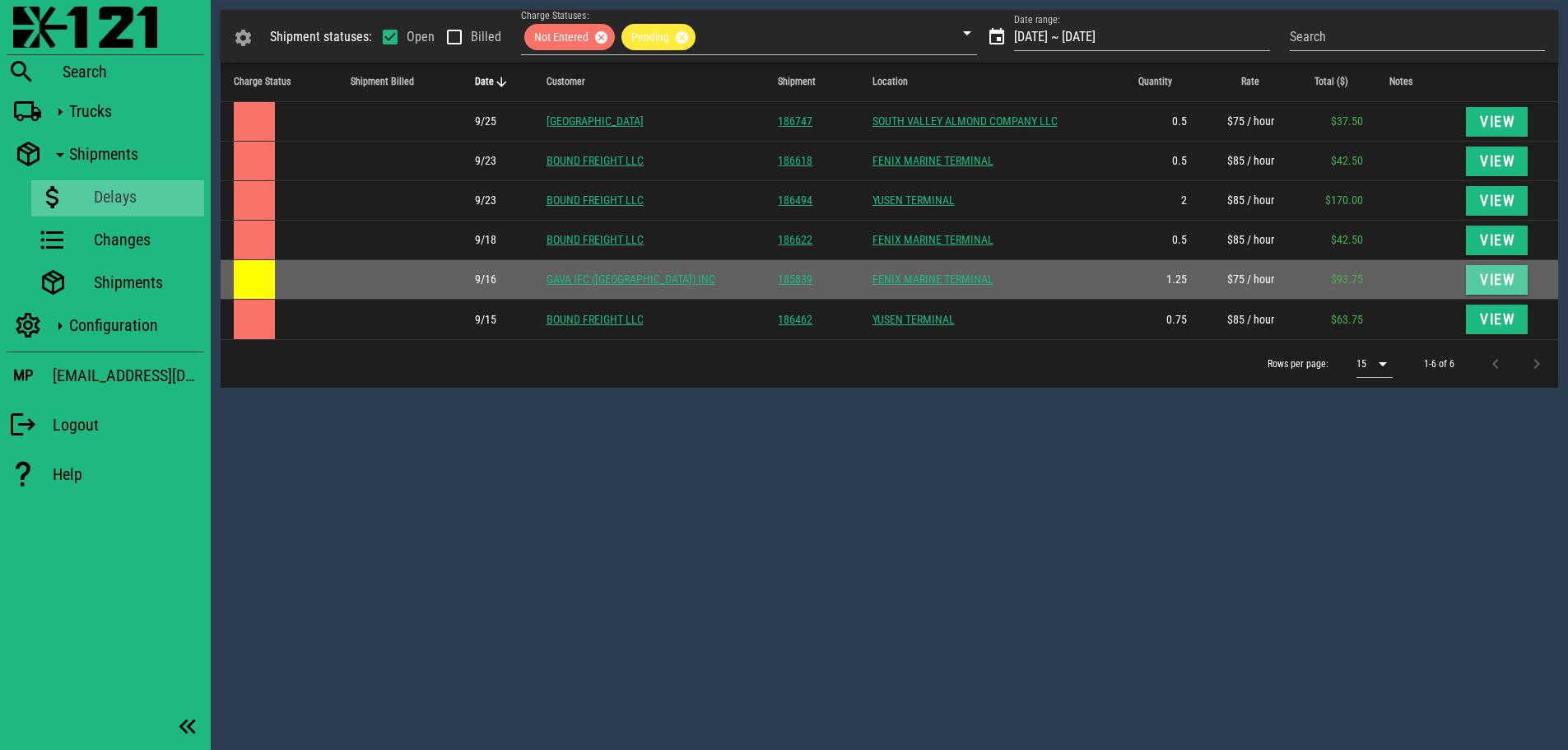
click at [1516, 280] on button "View" at bounding box center [1497, 280] width 63 height 30
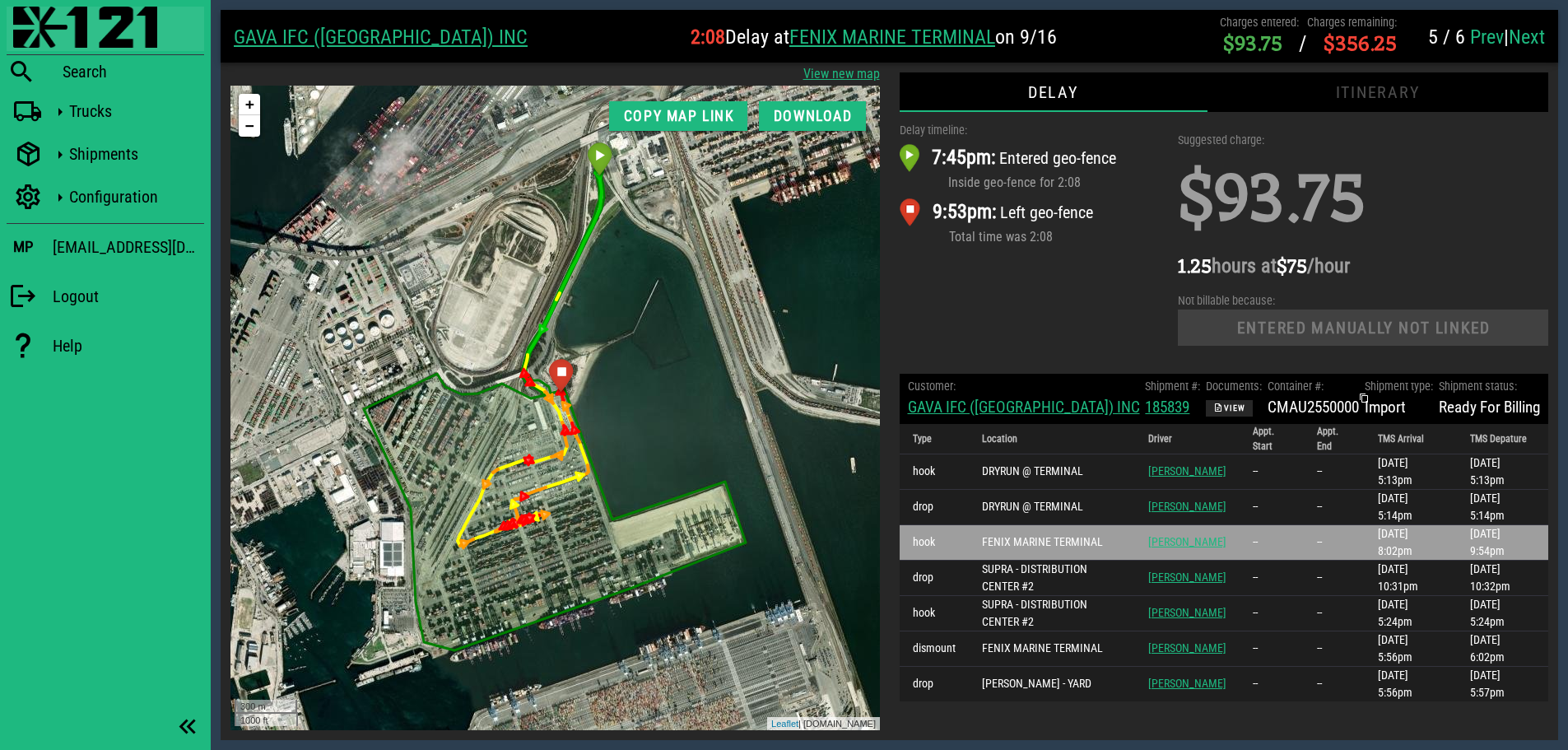
click at [26, 16] on img at bounding box center [84, 27] width 144 height 41
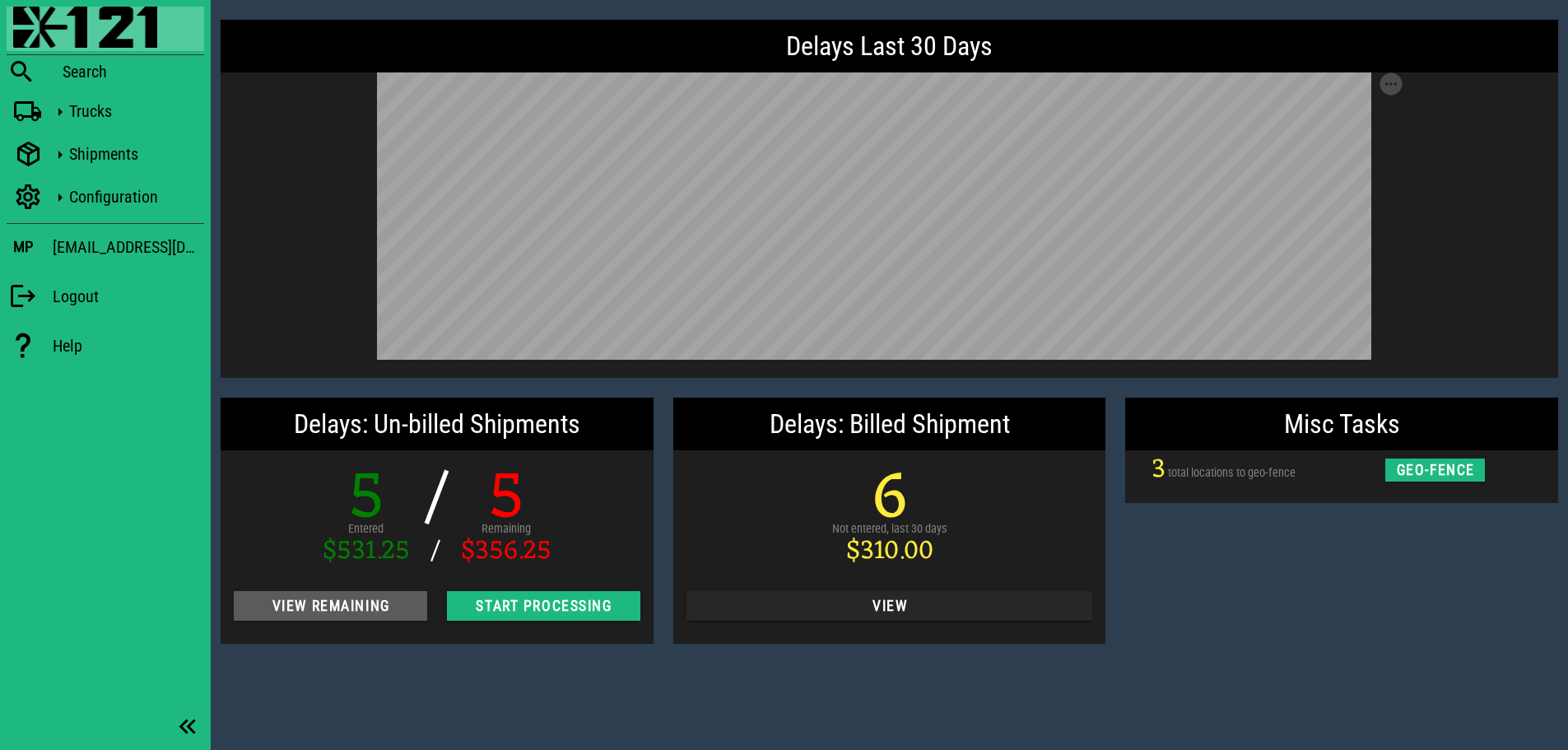
click at [333, 606] on span "View Remaining" at bounding box center [330, 606] width 167 height 17
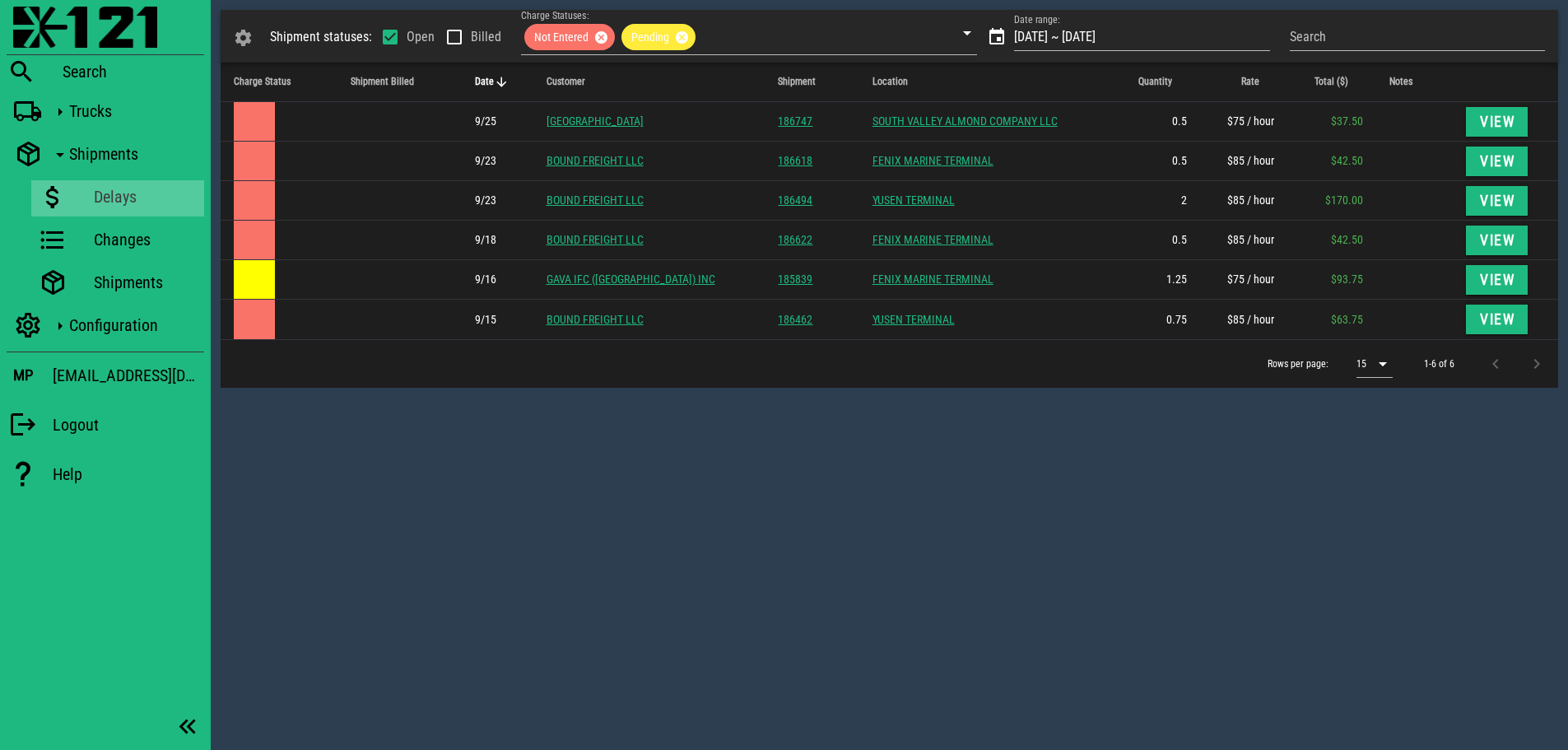
click at [575, 492] on div "Shipment statuses: Open Billed Charge Statuses: Not Entered Pending Date range:…" at bounding box center [890, 375] width 1357 height 750
click at [661, 467] on div "Shipment statuses: Open Billed Charge Statuses: Not Entered Pending Date range:…" at bounding box center [890, 375] width 1357 height 750
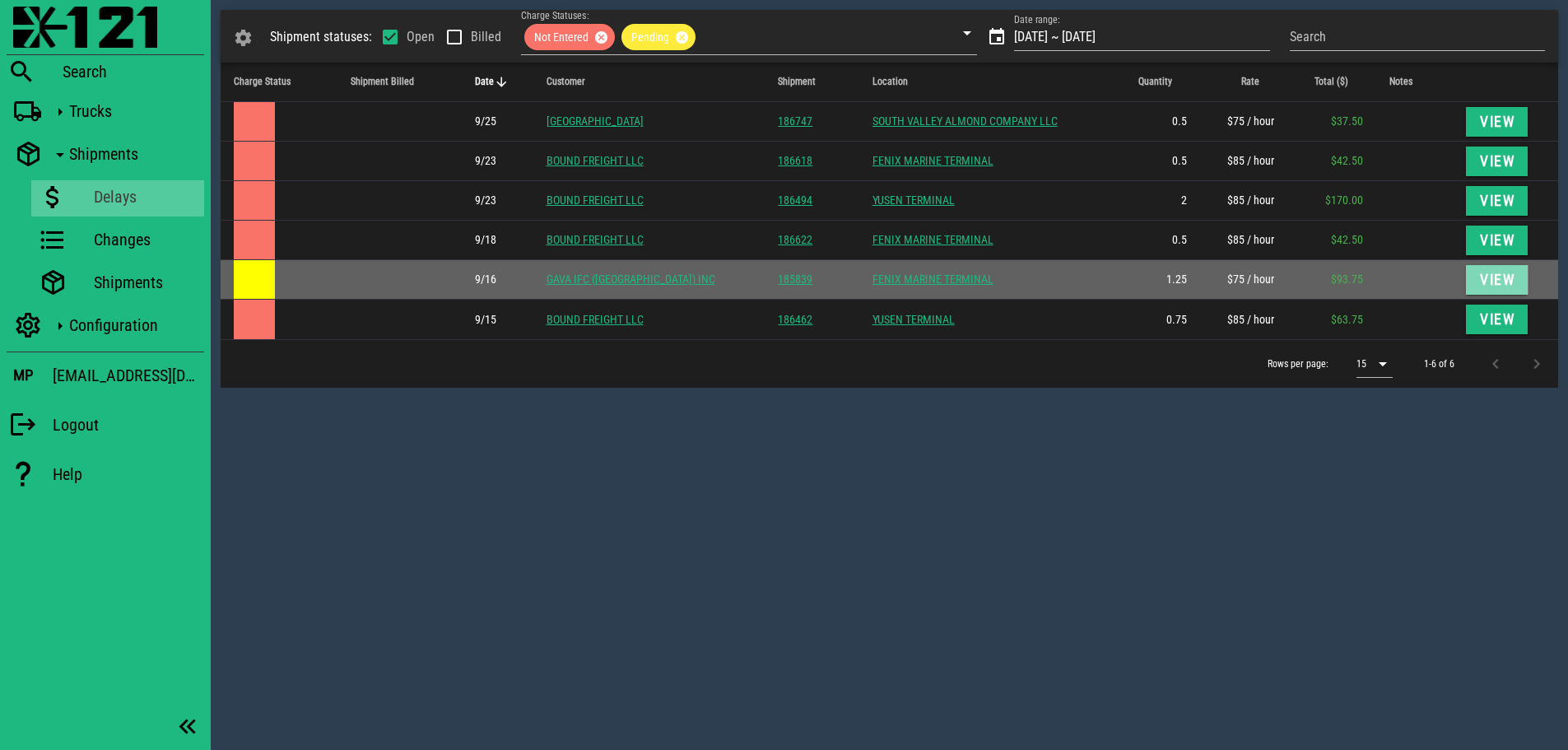
click at [1479, 282] on span "View" at bounding box center [1497, 280] width 37 height 17
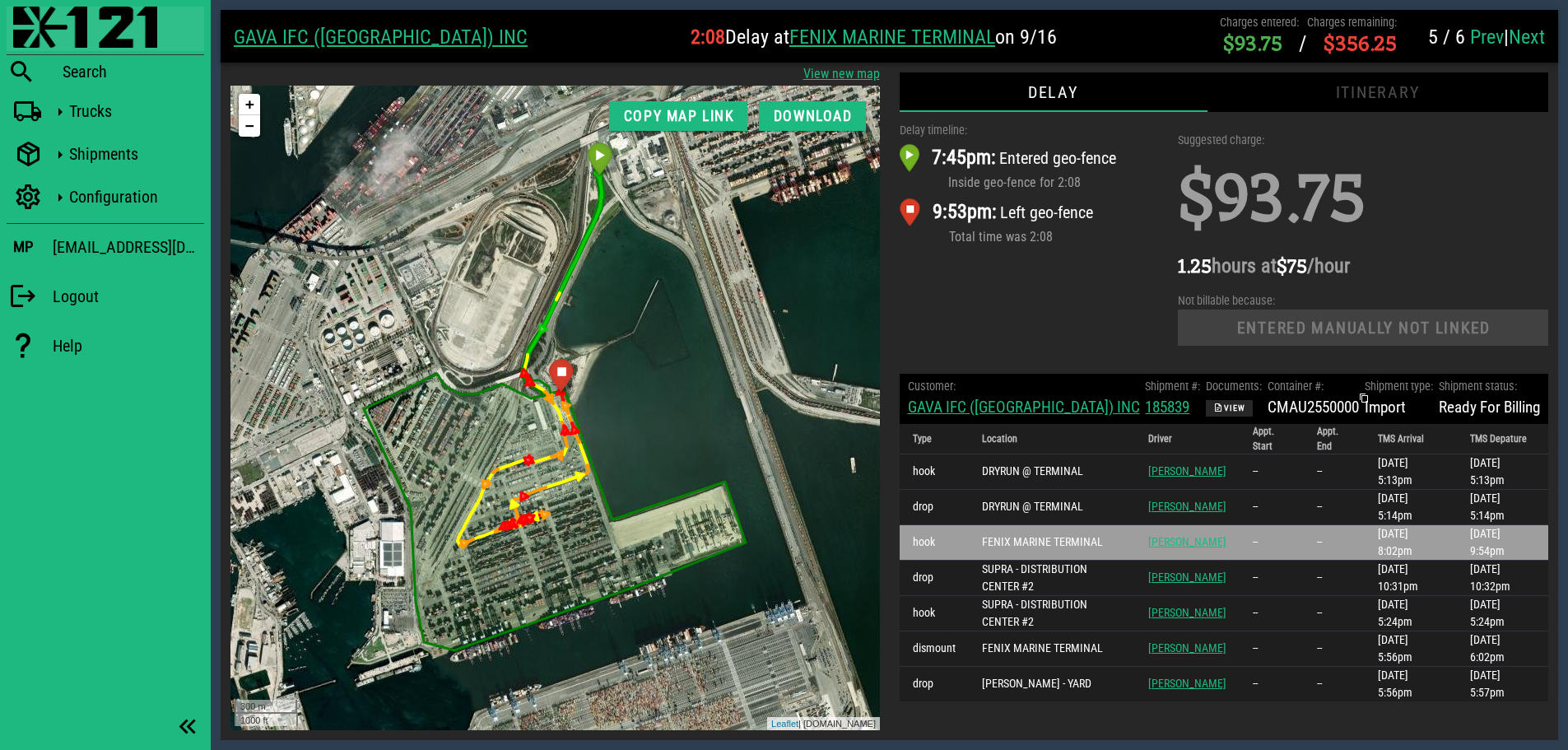
click at [23, 17] on img at bounding box center [84, 27] width 144 height 41
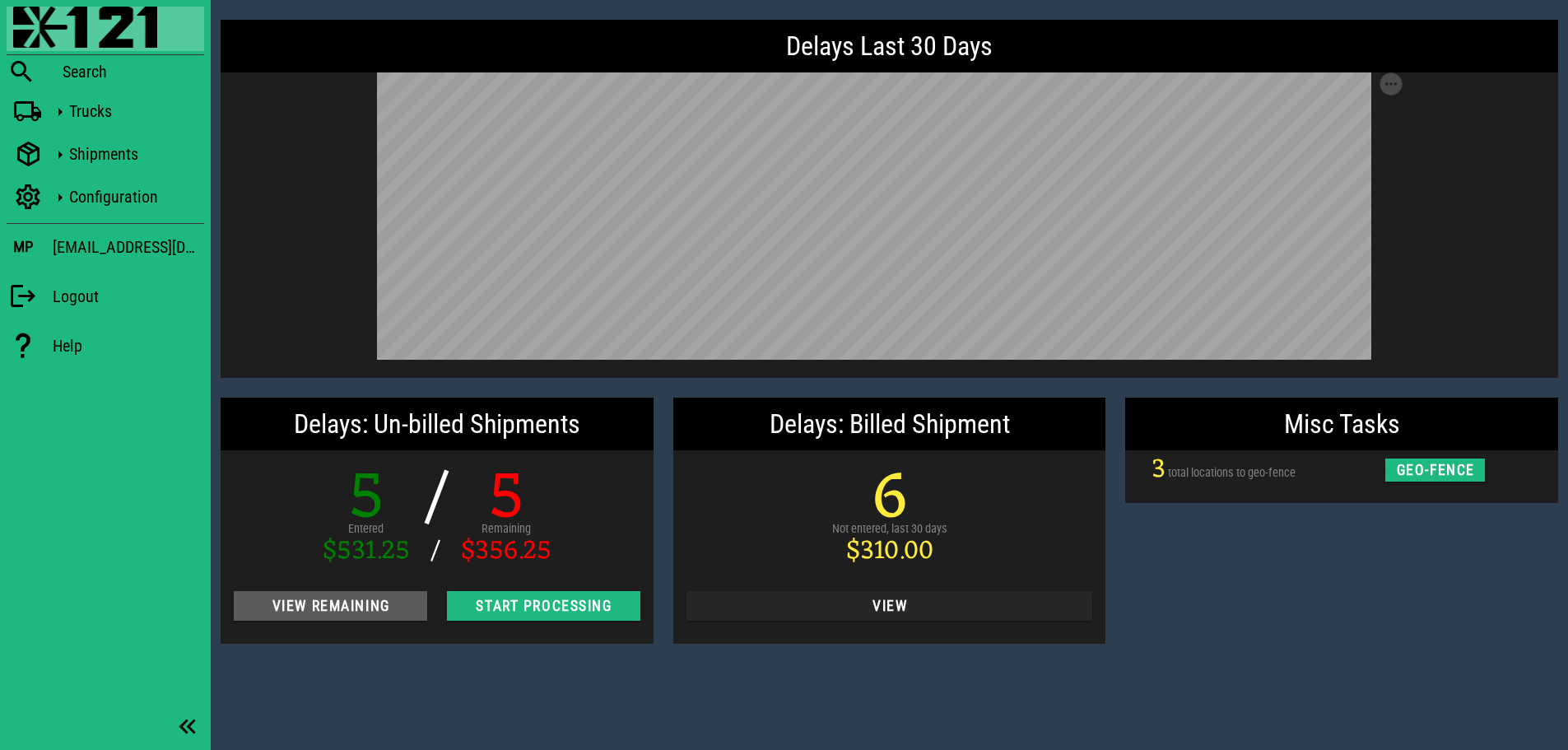
click at [294, 605] on span "View Remaining" at bounding box center [330, 606] width 167 height 17
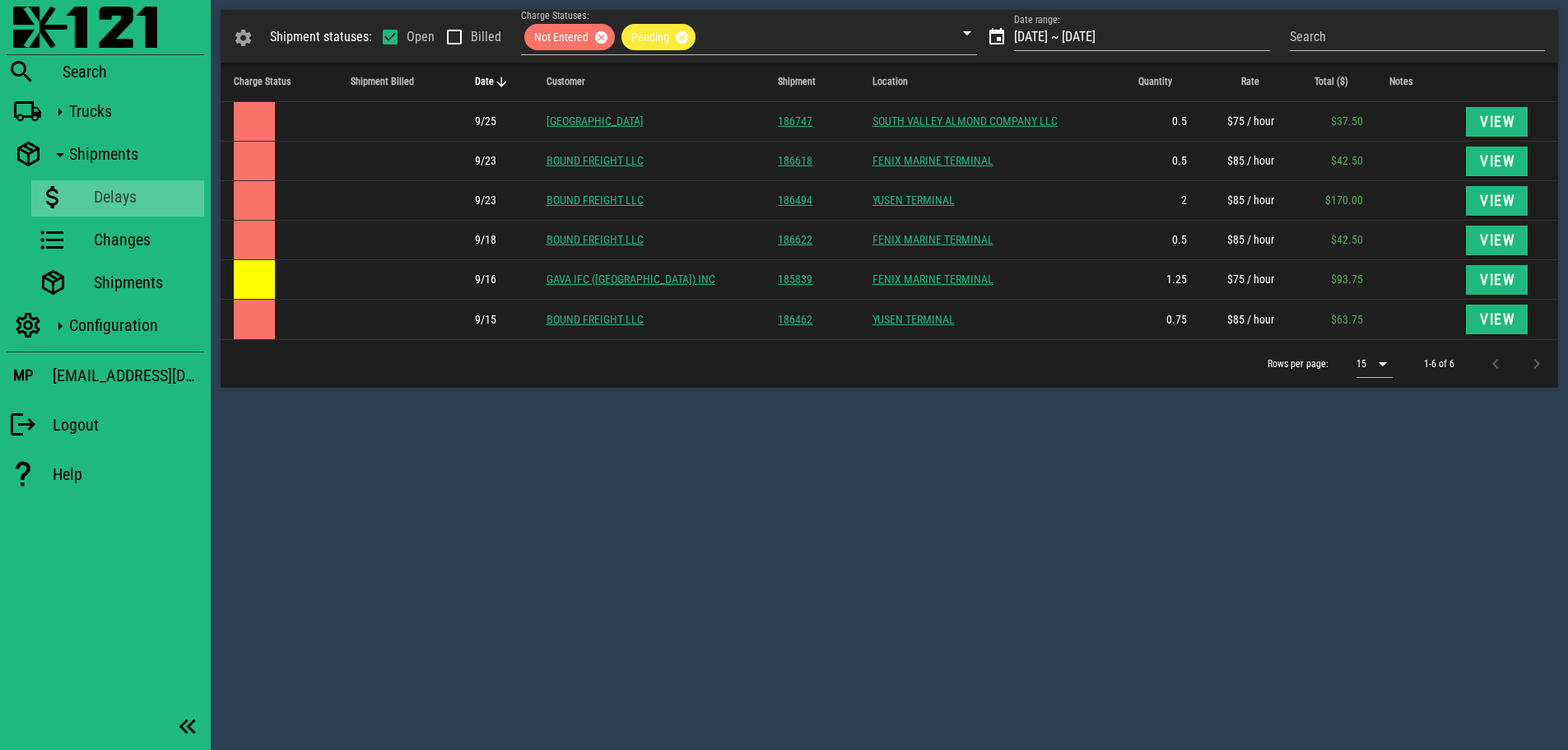
click at [694, 461] on div "Shipment statuses: Open Billed Charge Statuses: Not Entered Pending Date range:…" at bounding box center [890, 375] width 1357 height 750
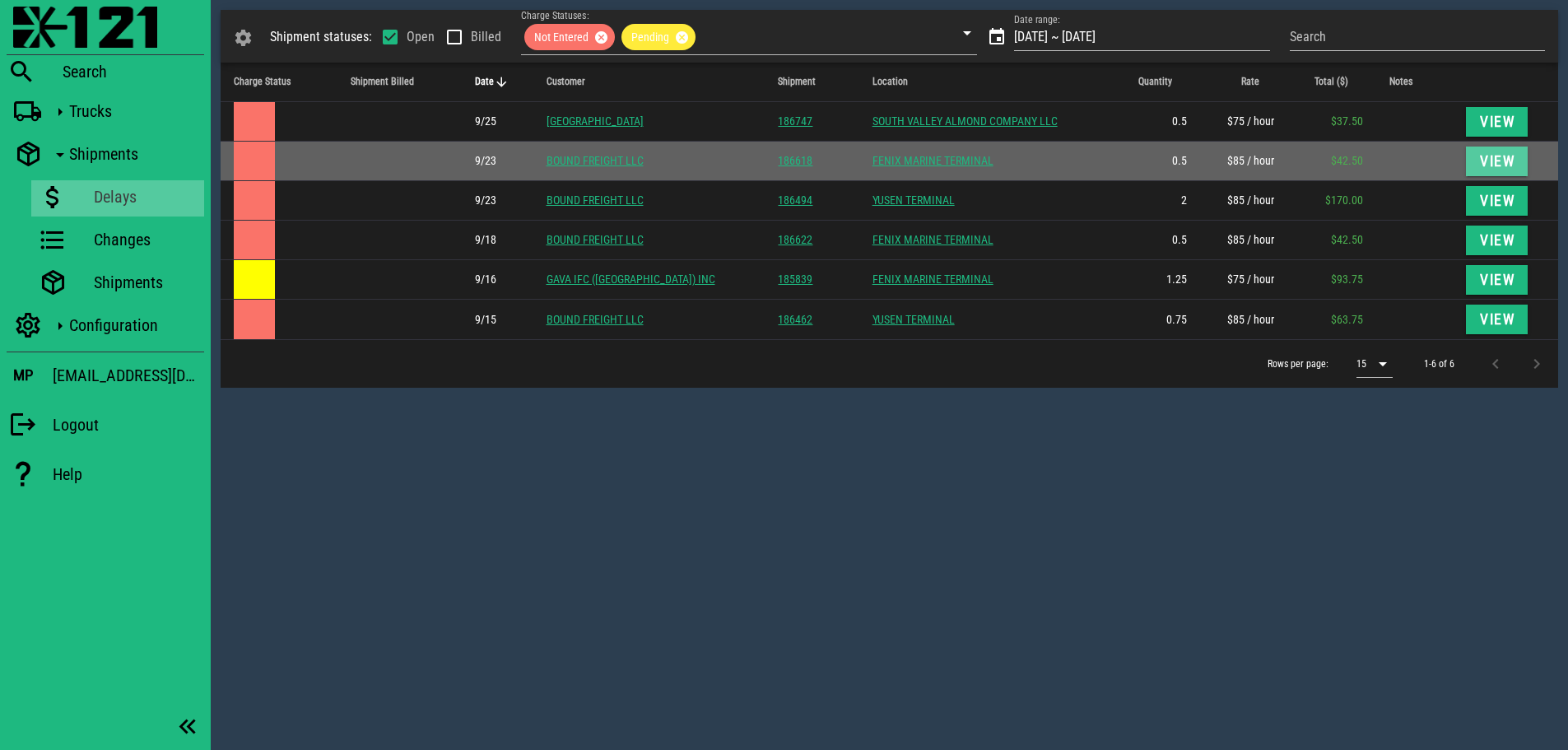
click at [1499, 155] on span "View" at bounding box center [1497, 161] width 37 height 17
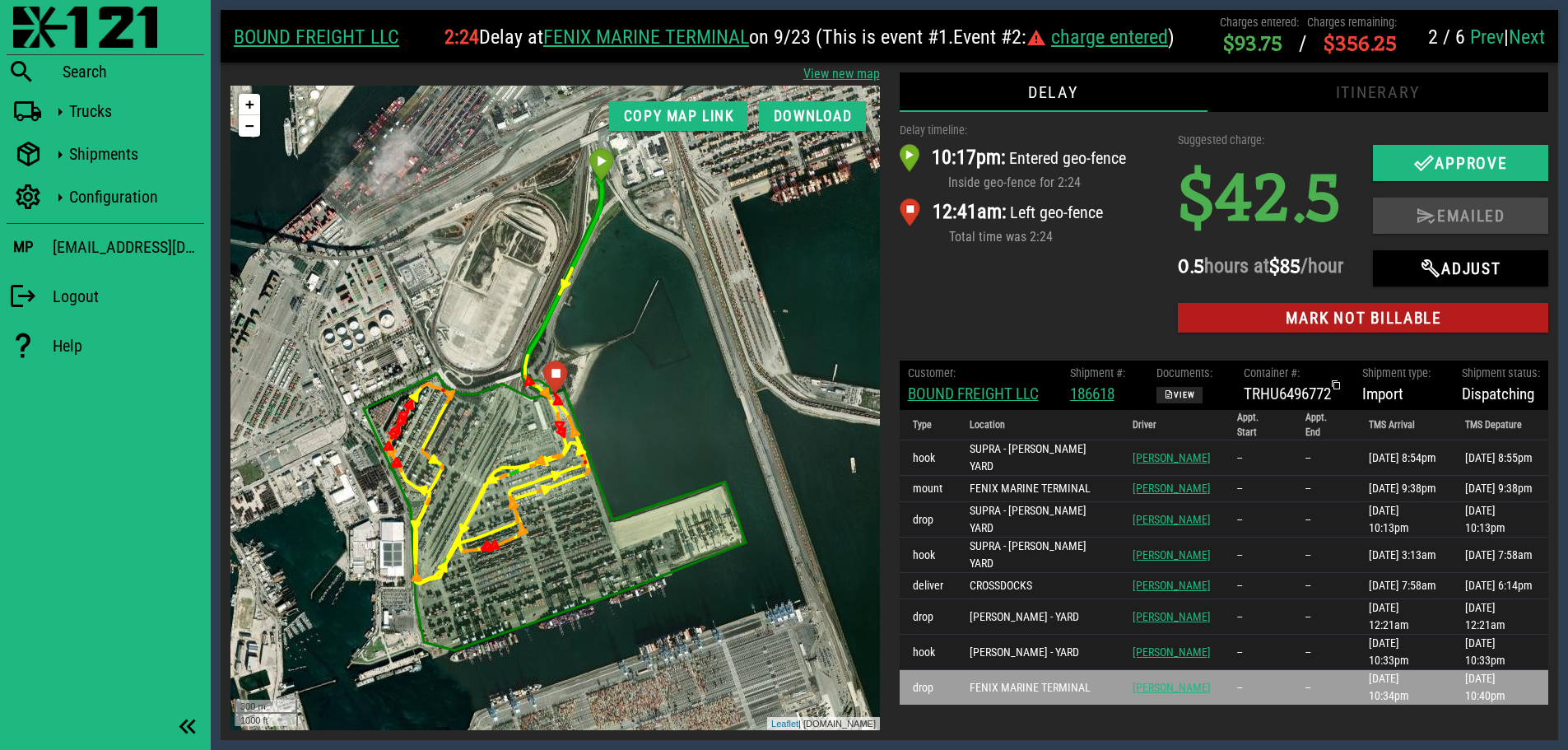
click at [982, 319] on div "Delay timeline: 10:17pm: Entered geo-fence Inside geo-fence for 2:24 12:41am: L…" at bounding box center [1028, 231] width 279 height 238
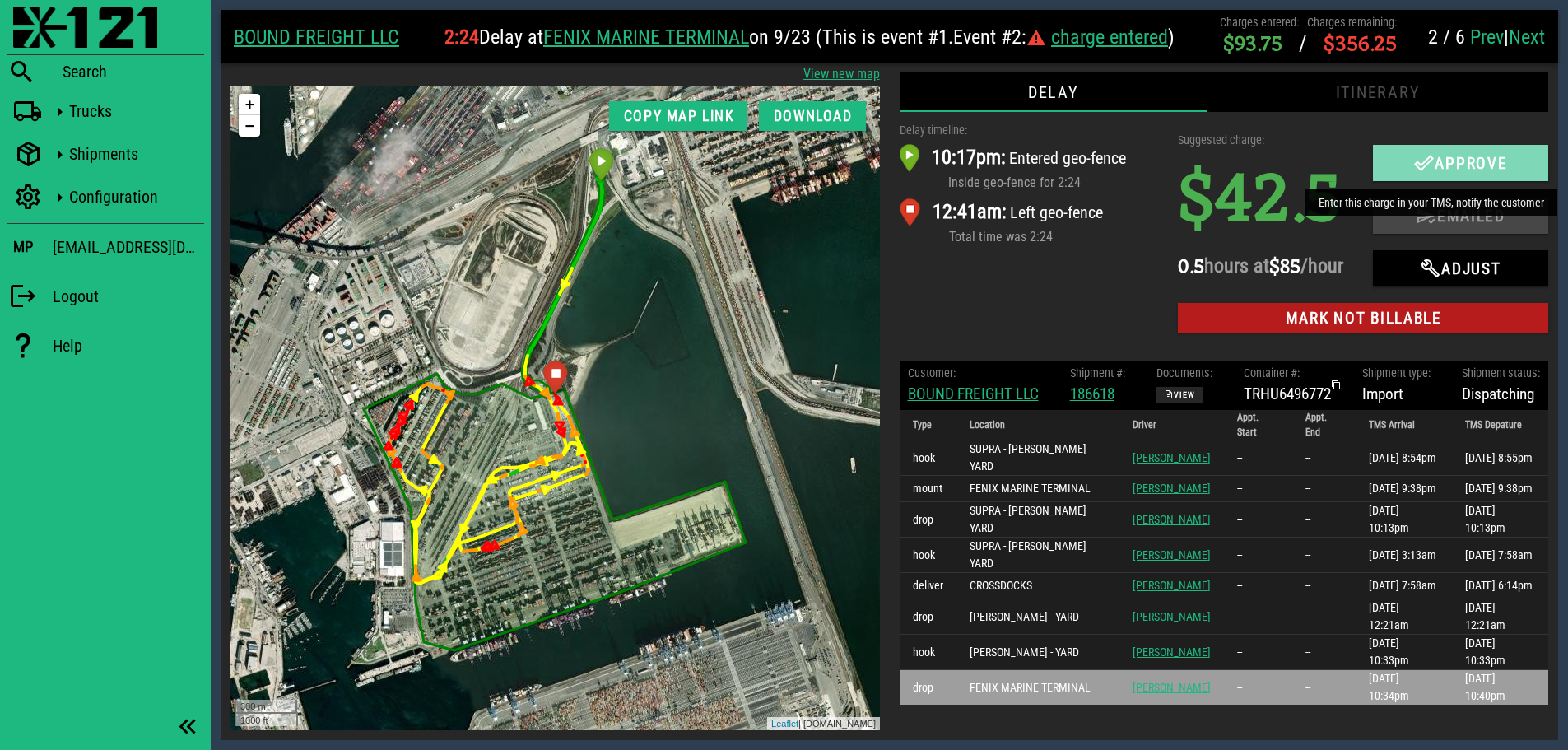
click at [1415, 160] on icon "button" at bounding box center [1423, 162] width 20 height 20
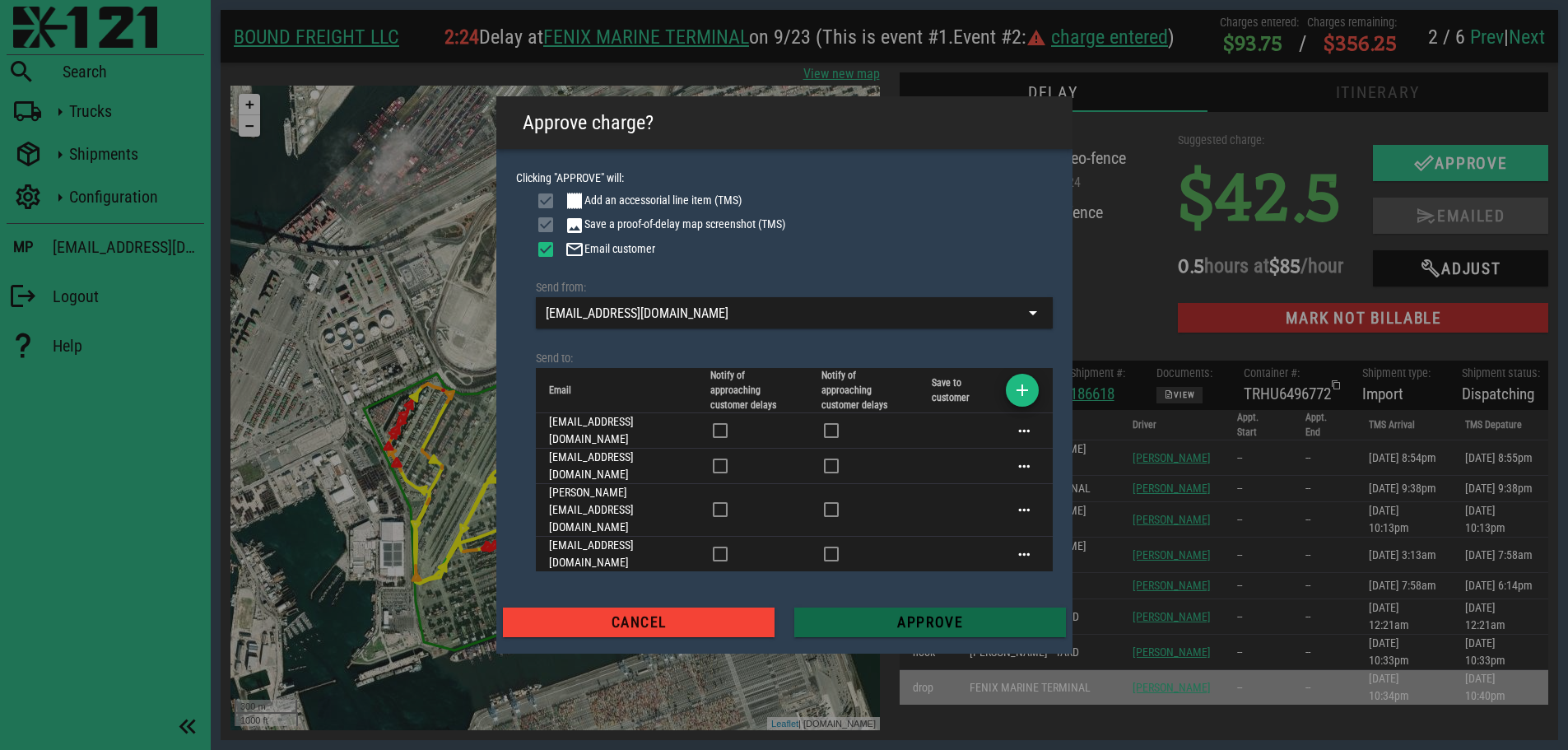
click at [913, 614] on span "Approve" at bounding box center [929, 622] width 245 height 17
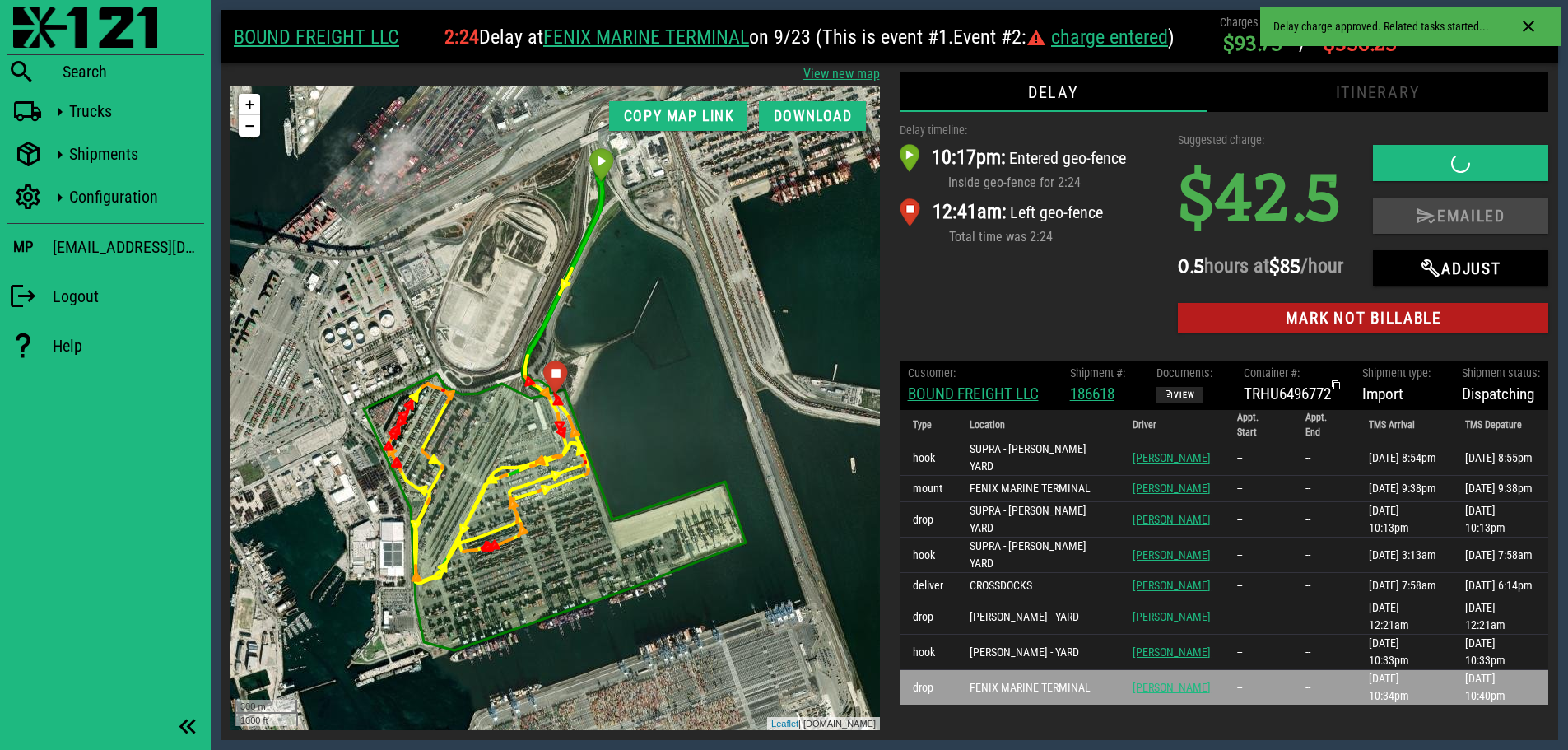
click at [1000, 339] on div "Delay timeline: 10:17pm: Entered geo-fence Inside geo-fence for 2:24 12:41am: L…" at bounding box center [1028, 231] width 279 height 238
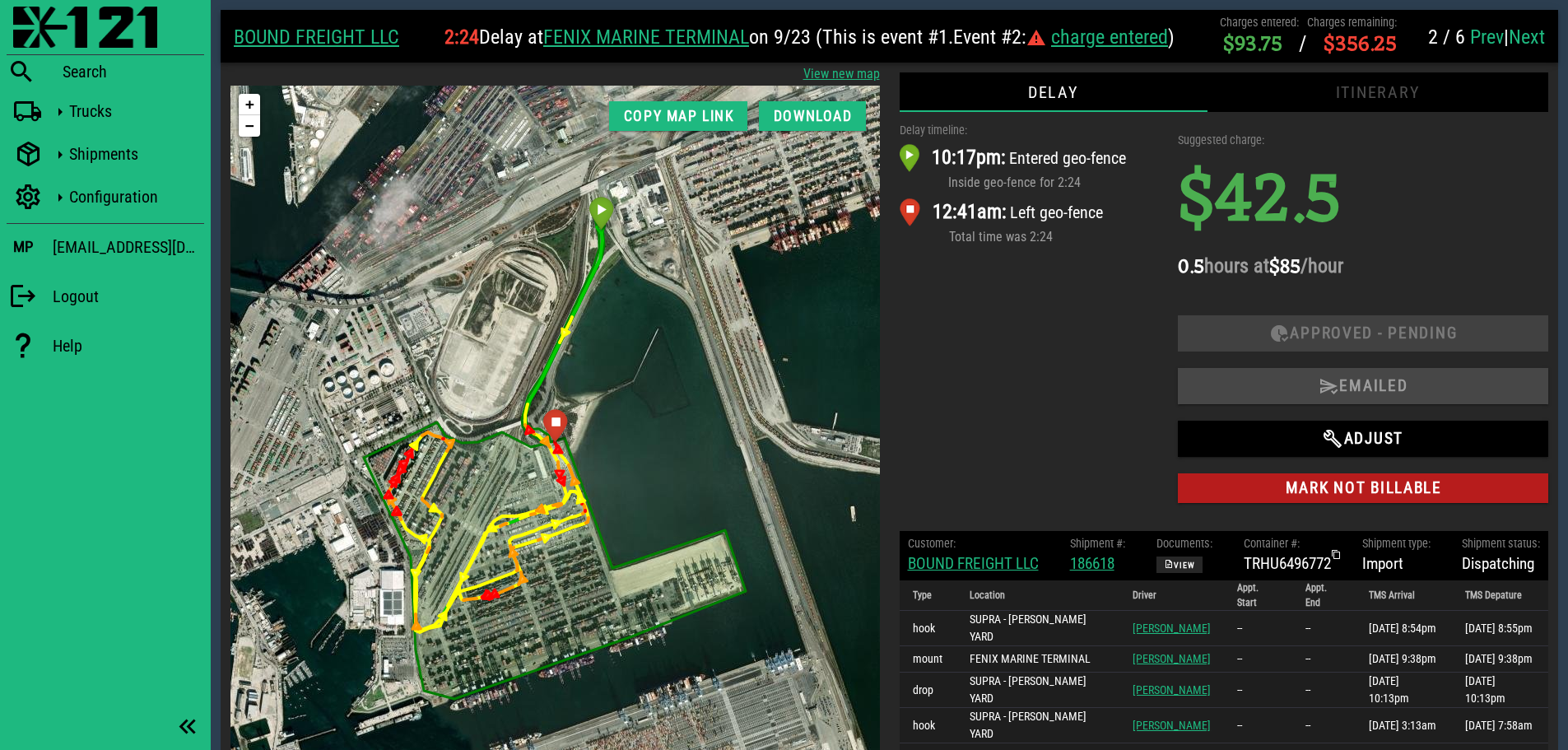
click at [1530, 30] on link "Next" at bounding box center [1527, 37] width 37 height 23
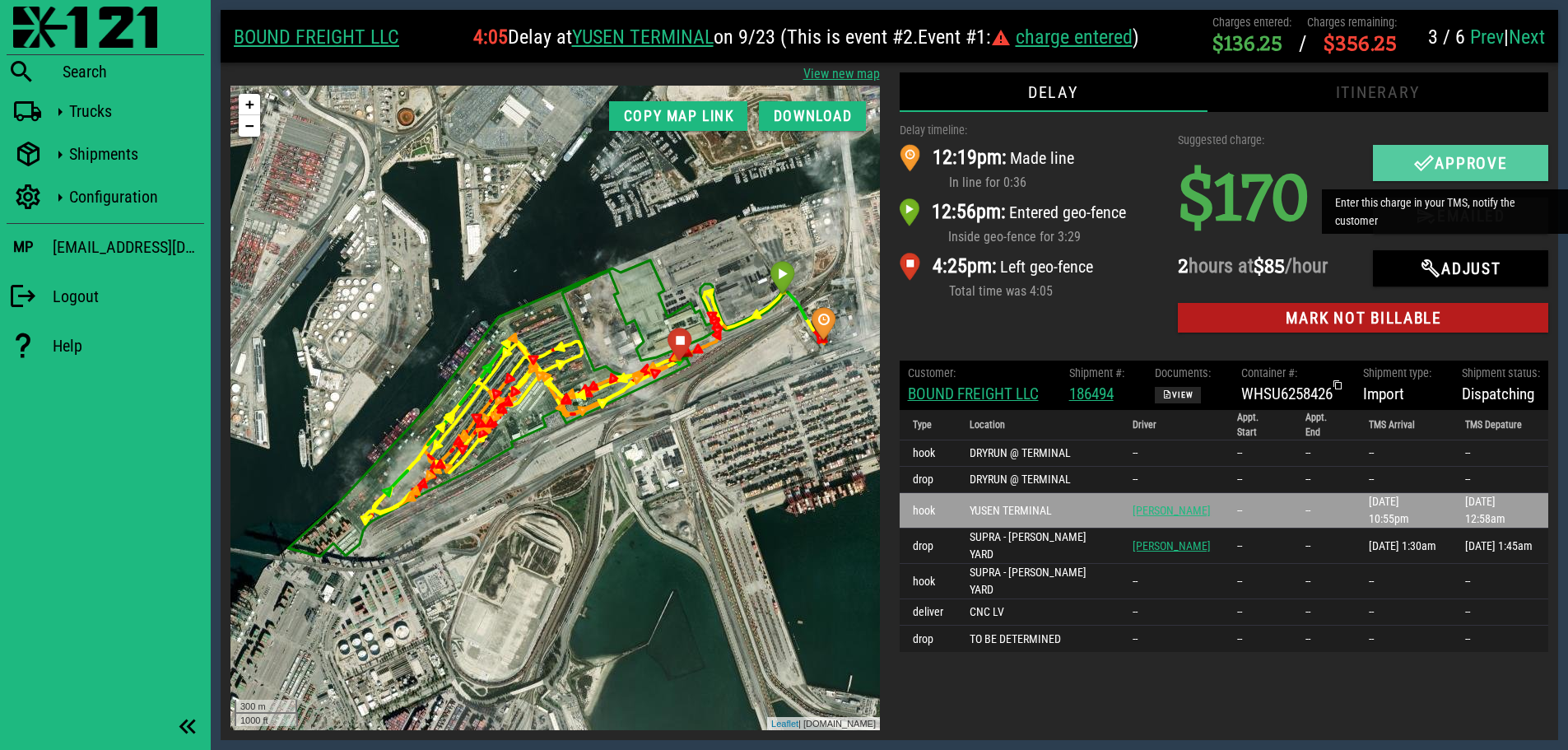
click at [1415, 154] on icon "button" at bounding box center [1423, 162] width 20 height 20
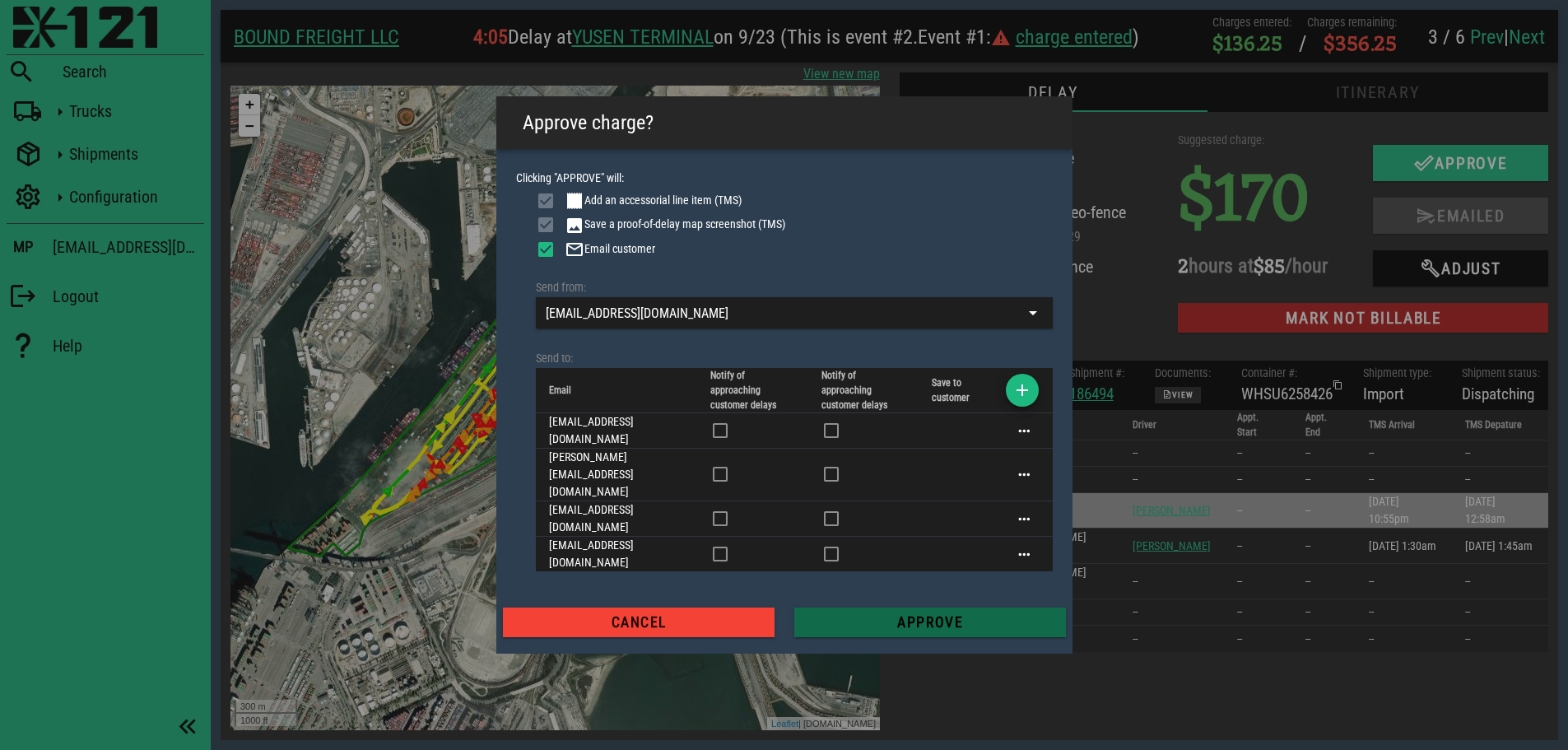
click at [927, 614] on span "Approve" at bounding box center [929, 622] width 245 height 17
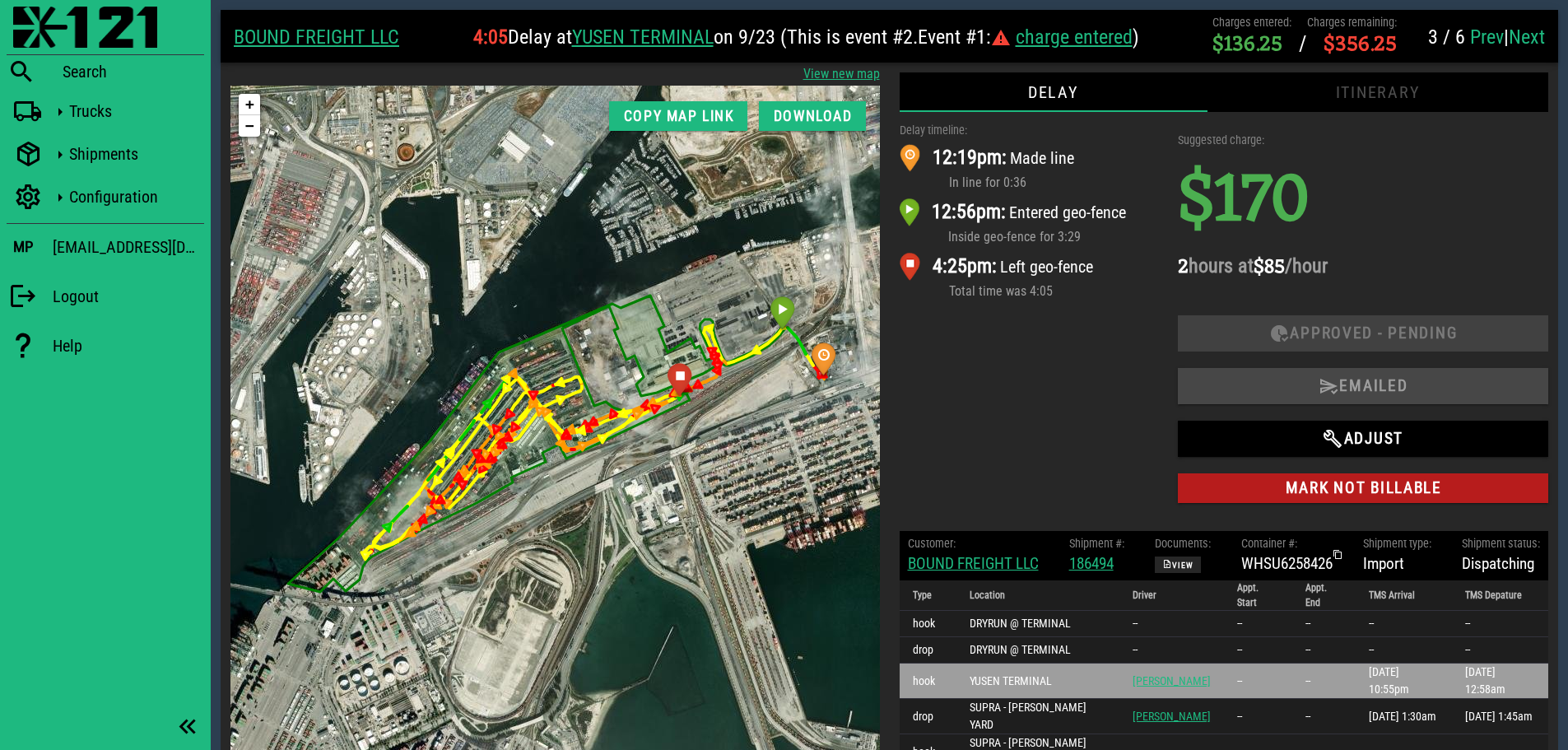
click at [1521, 37] on link "Next" at bounding box center [1527, 37] width 37 height 23
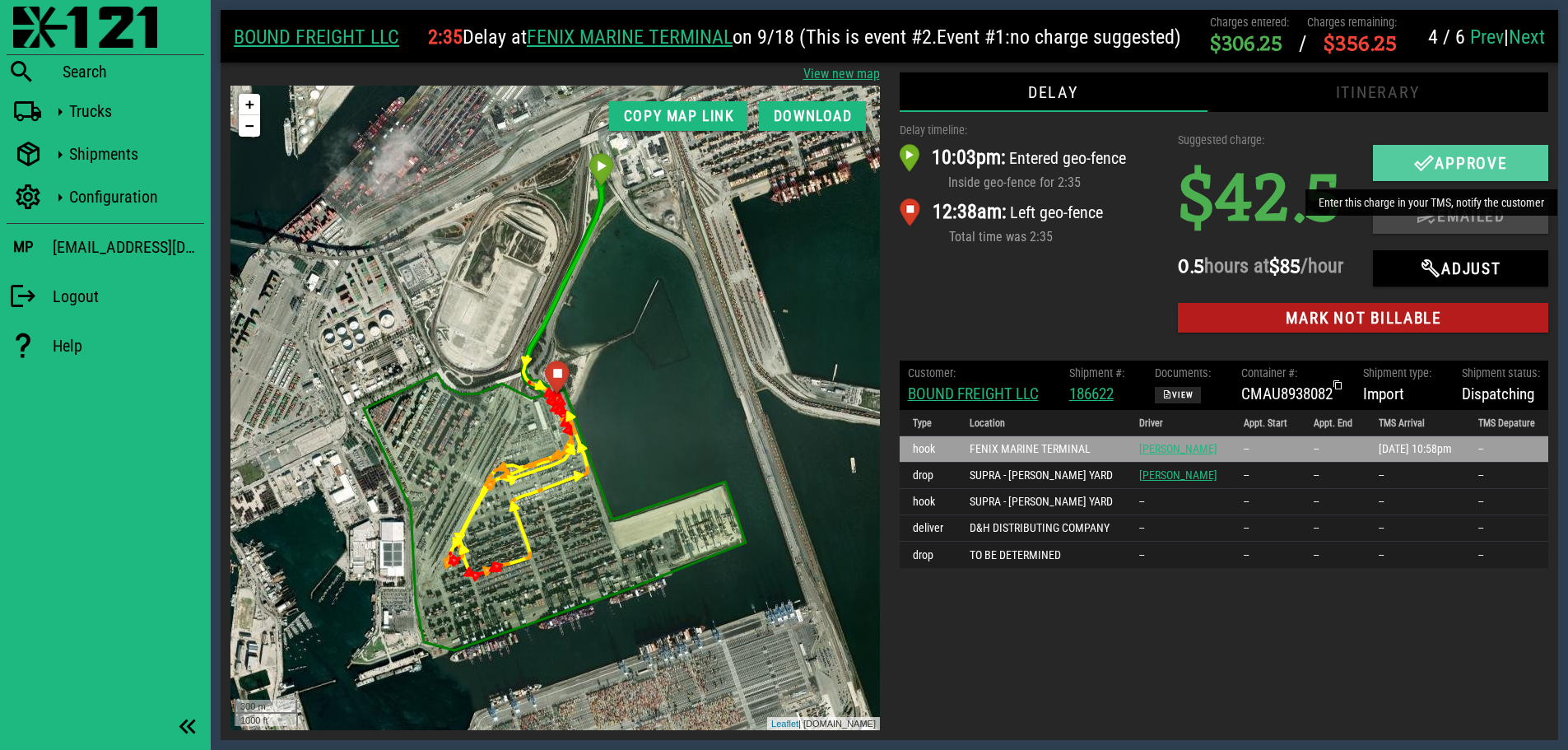
click at [1416, 159] on icon "button" at bounding box center [1423, 162] width 20 height 20
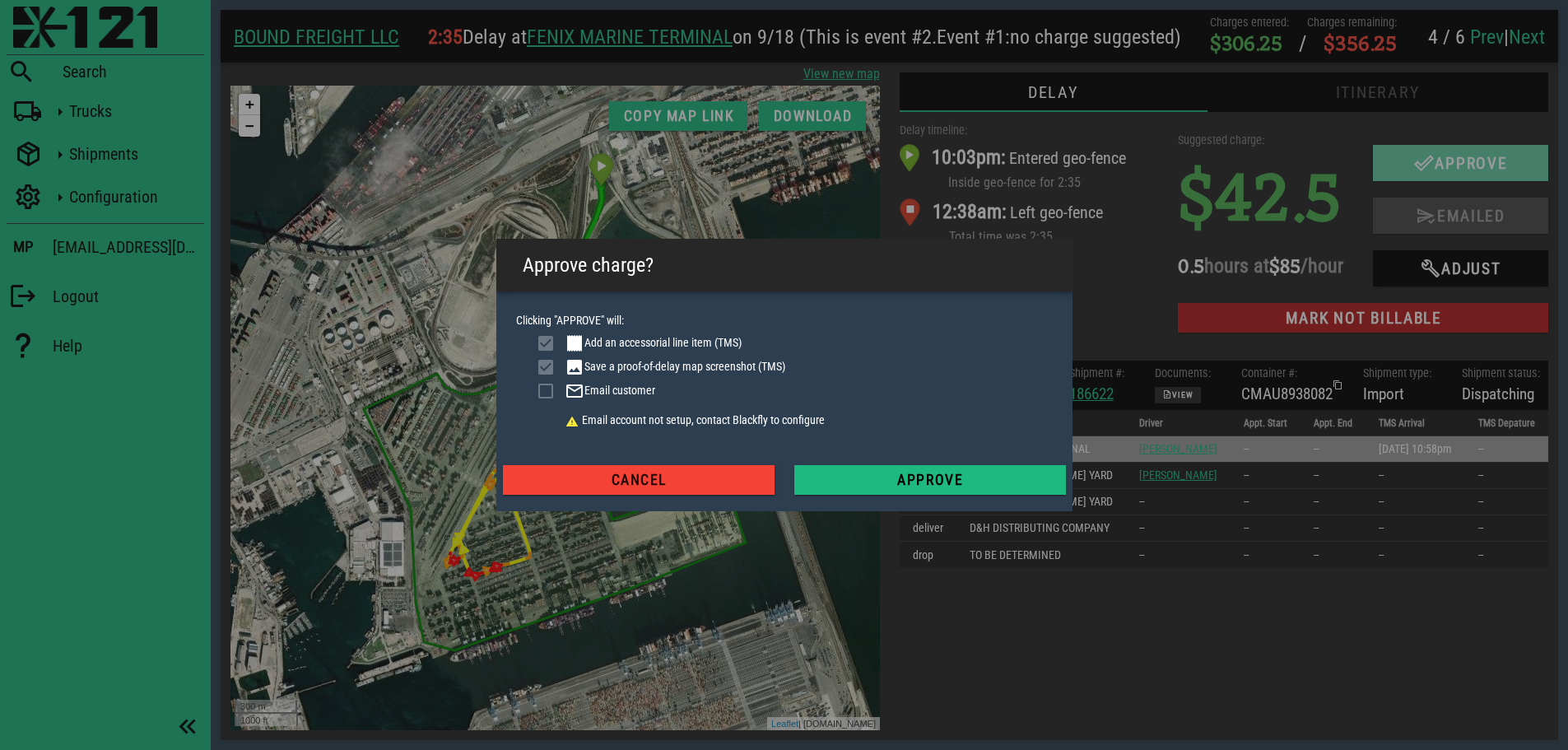
checkbox input "true"
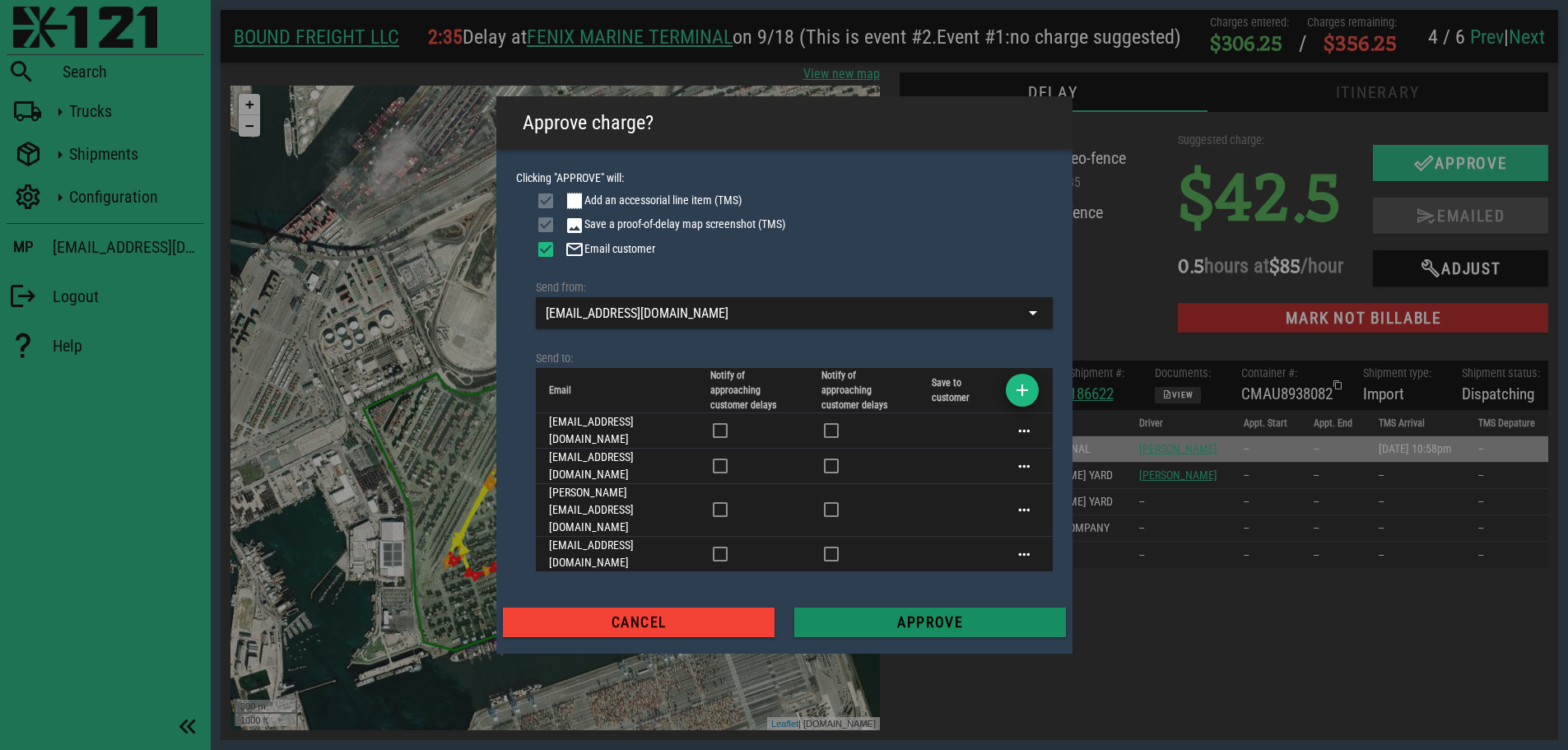
click at [940, 614] on span "Approve" at bounding box center [929, 622] width 245 height 17
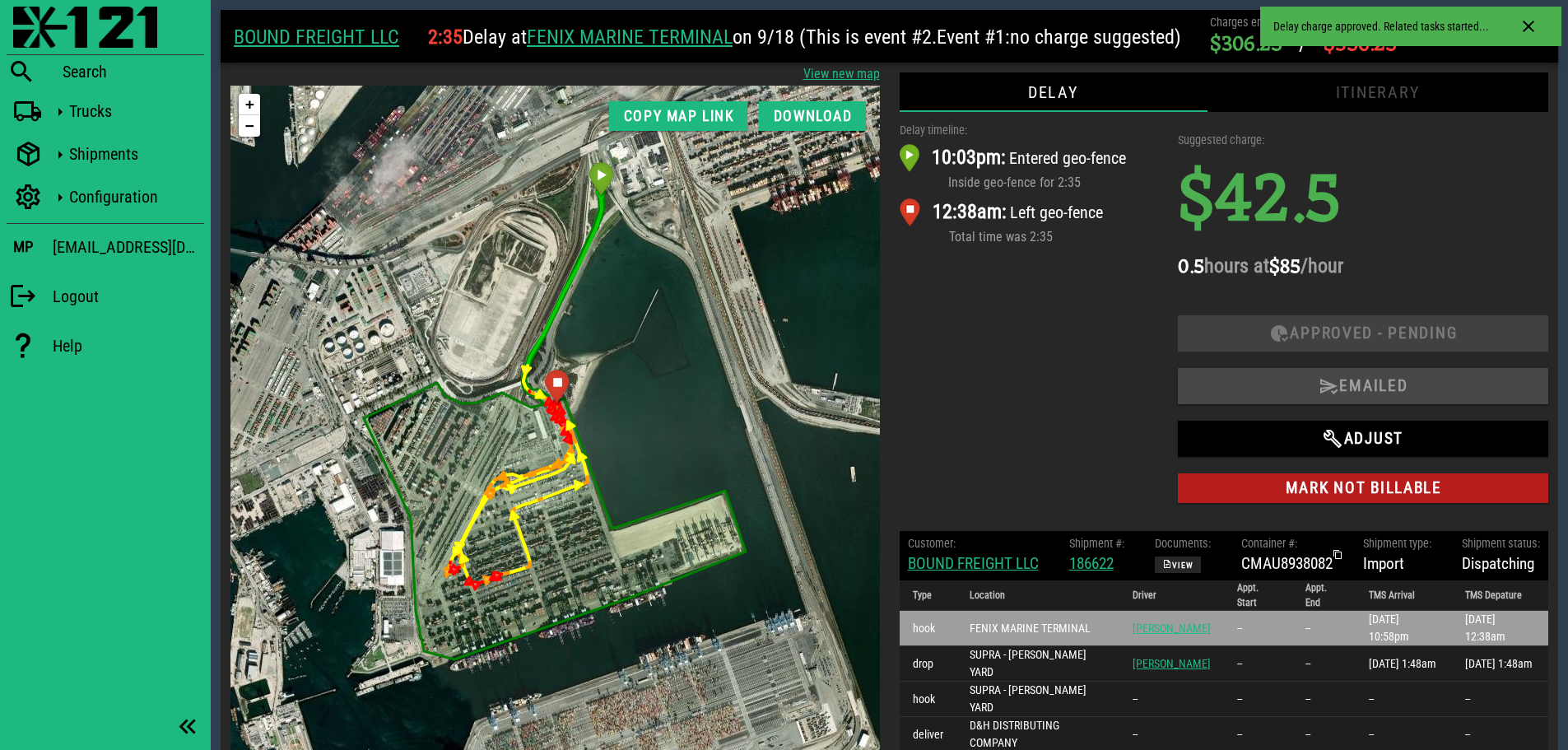
click at [1052, 314] on div "Delay timeline: 10:03pm: Entered geo-fence Inside geo-fence for 2:35 12:38am: L…" at bounding box center [1028, 316] width 279 height 409
click at [1529, 33] on link "Next" at bounding box center [1527, 37] width 37 height 23
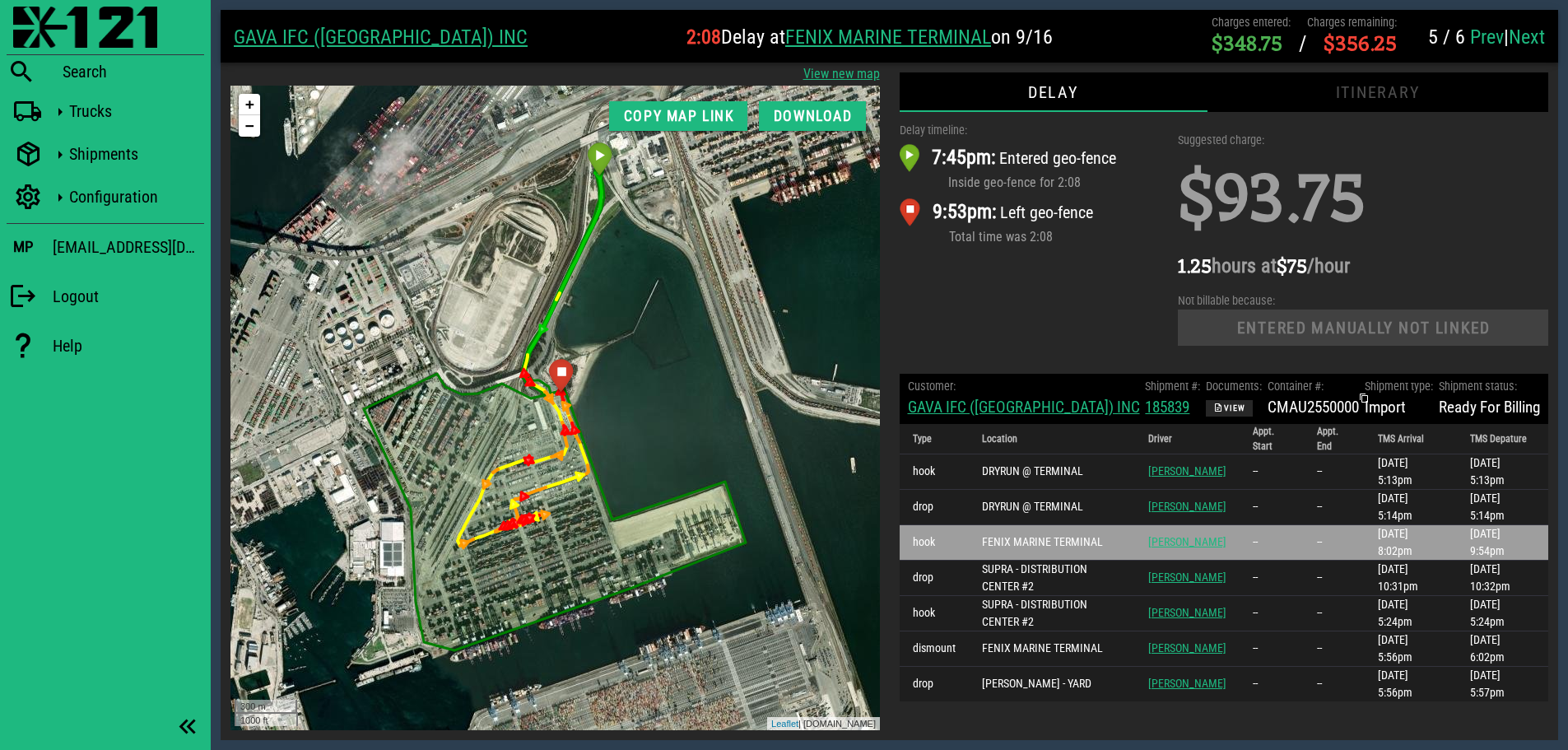
click at [1516, 28] on link "Next" at bounding box center [1527, 37] width 37 height 23
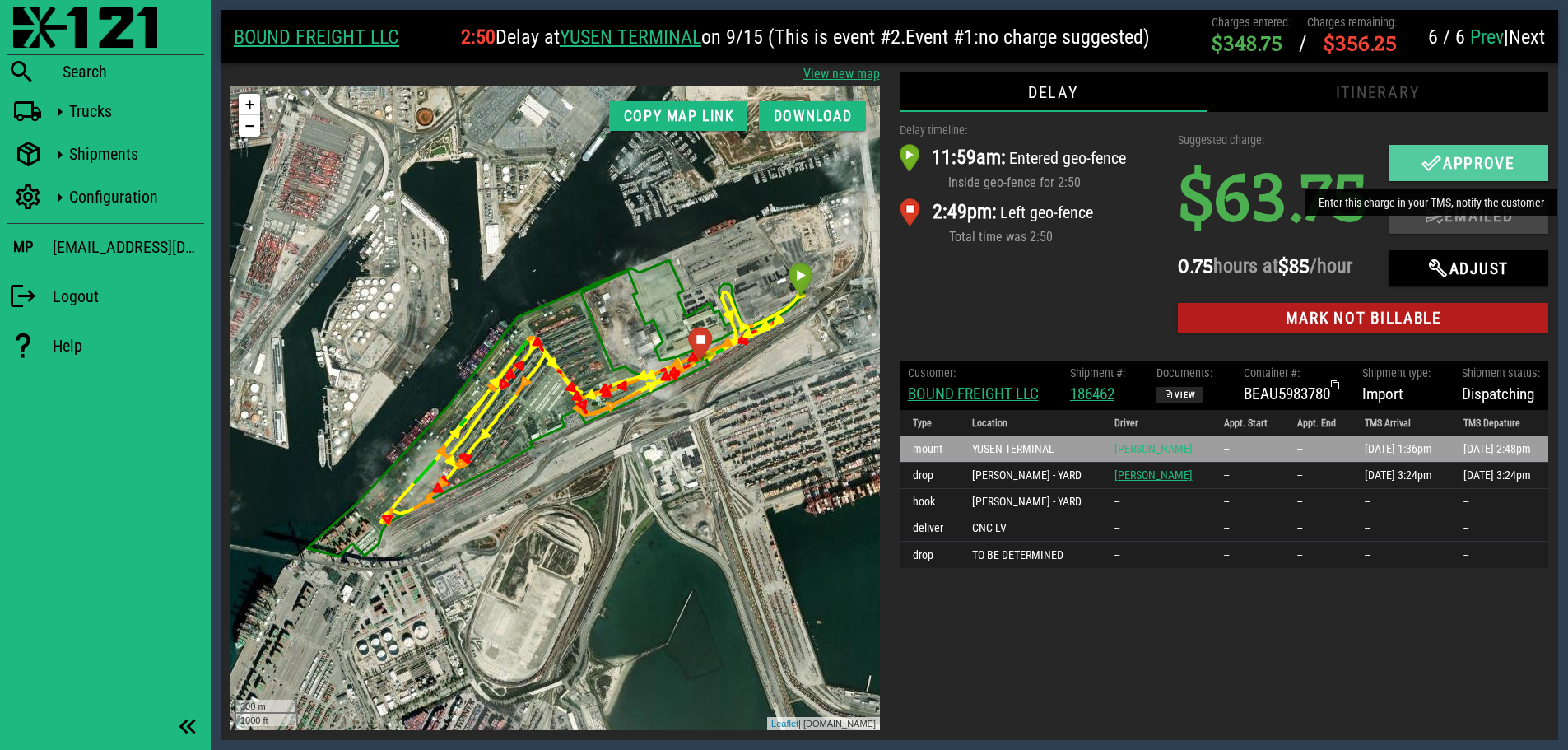
click at [1428, 158] on icon "button" at bounding box center [1431, 162] width 20 height 20
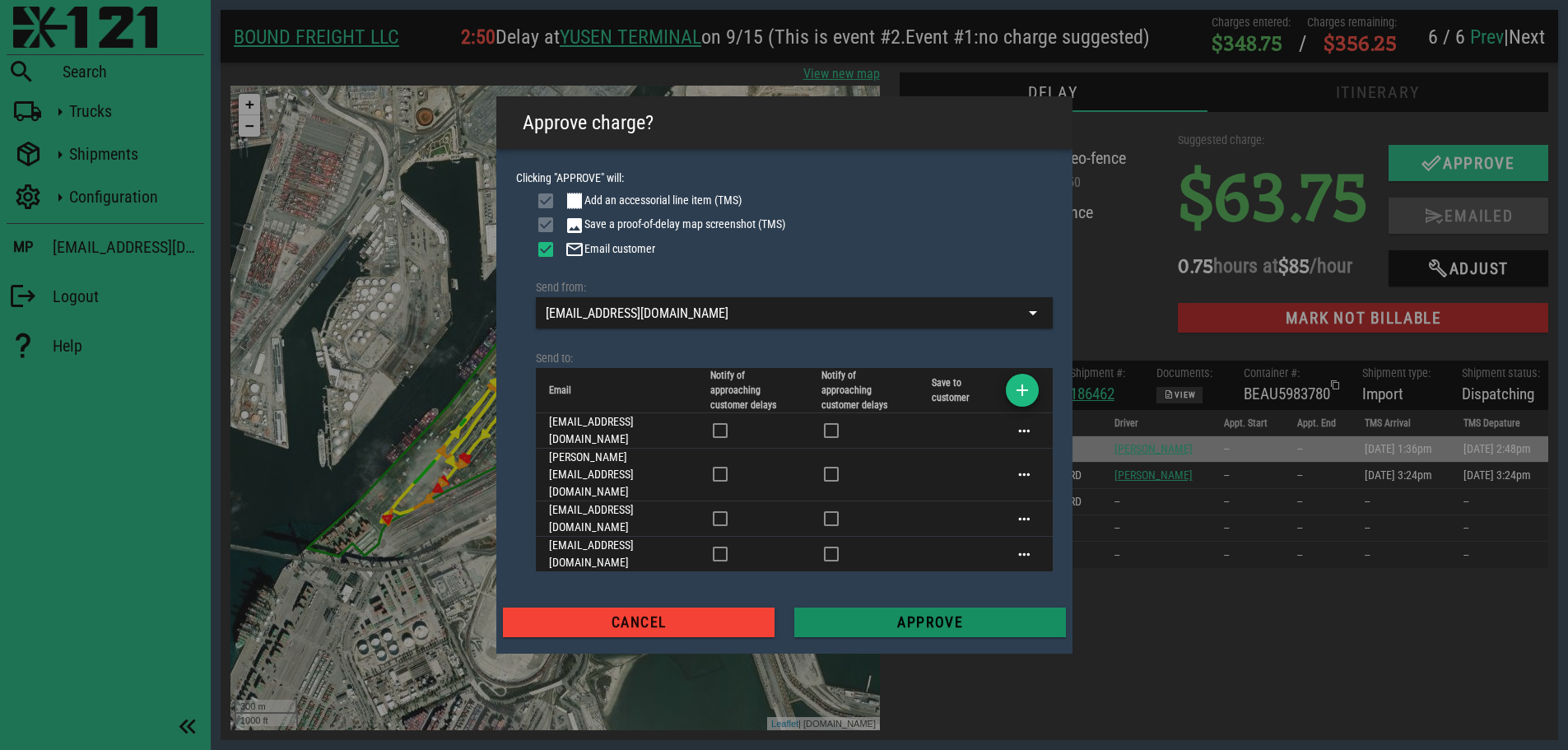
click at [948, 614] on span "Approve" at bounding box center [929, 622] width 245 height 17
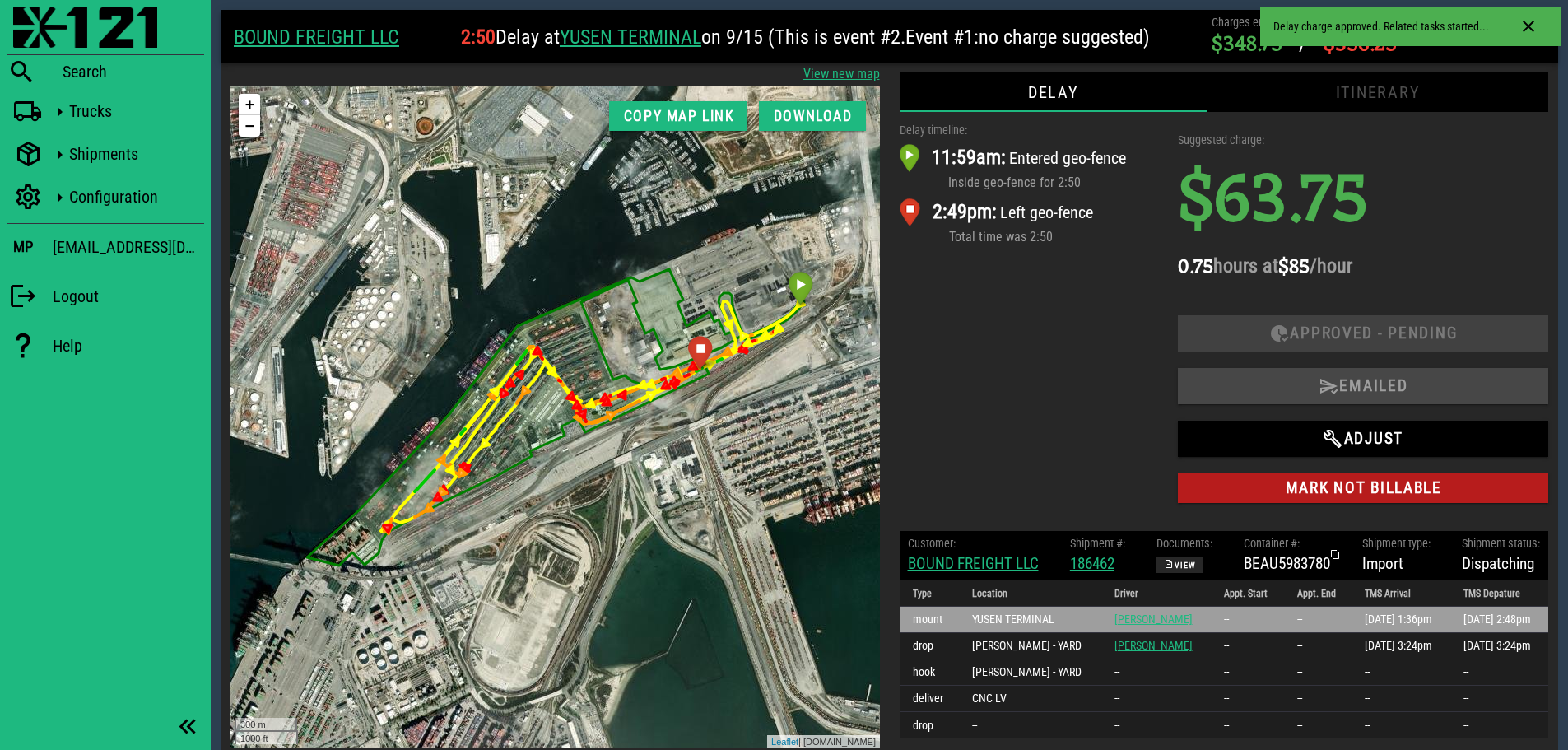
click at [1089, 323] on div "Delay timeline: 11:59am: Entered geo-fence Inside geo-fence for 2:50 2:49pm: Le…" at bounding box center [1028, 316] width 279 height 409
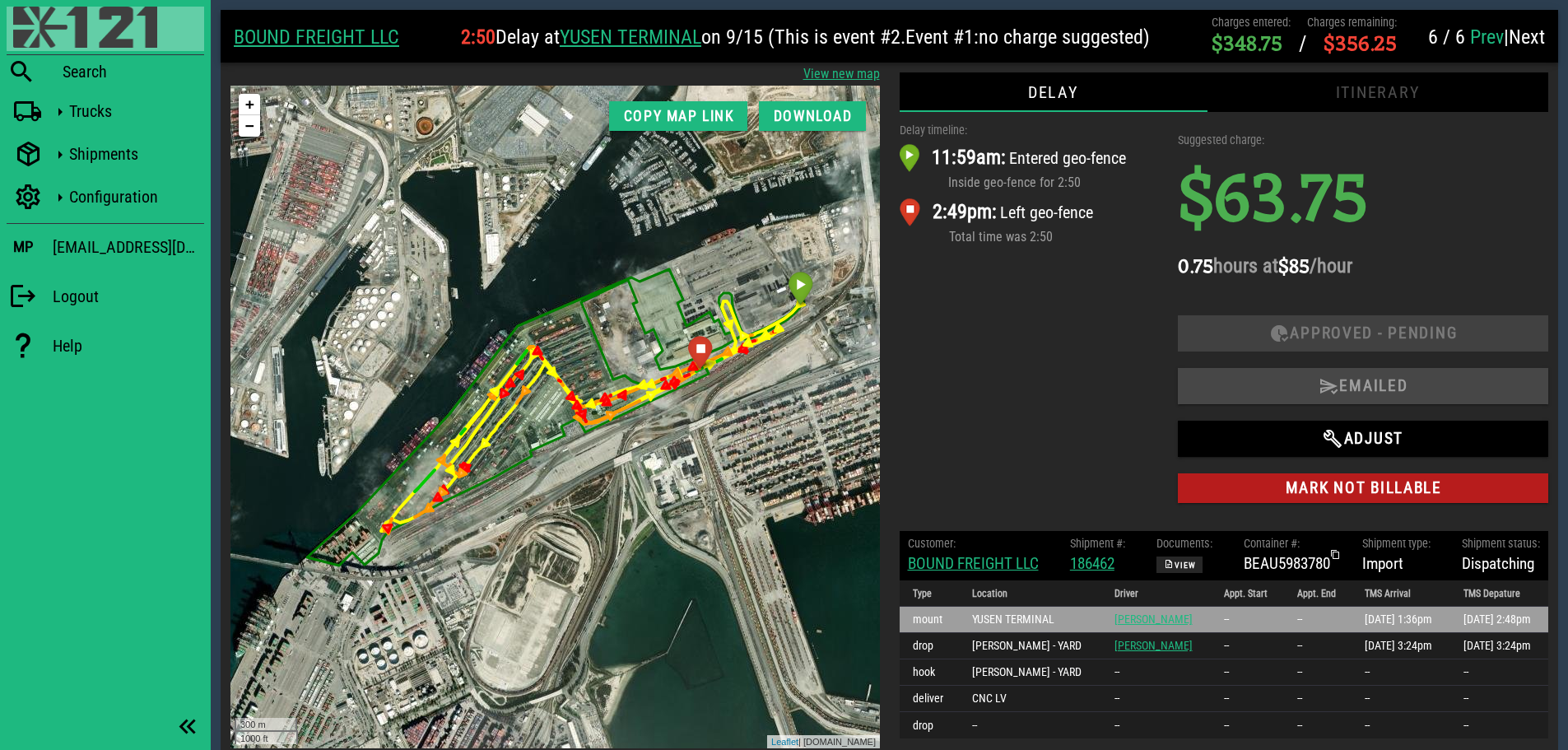
click at [37, 23] on img at bounding box center [84, 27] width 144 height 41
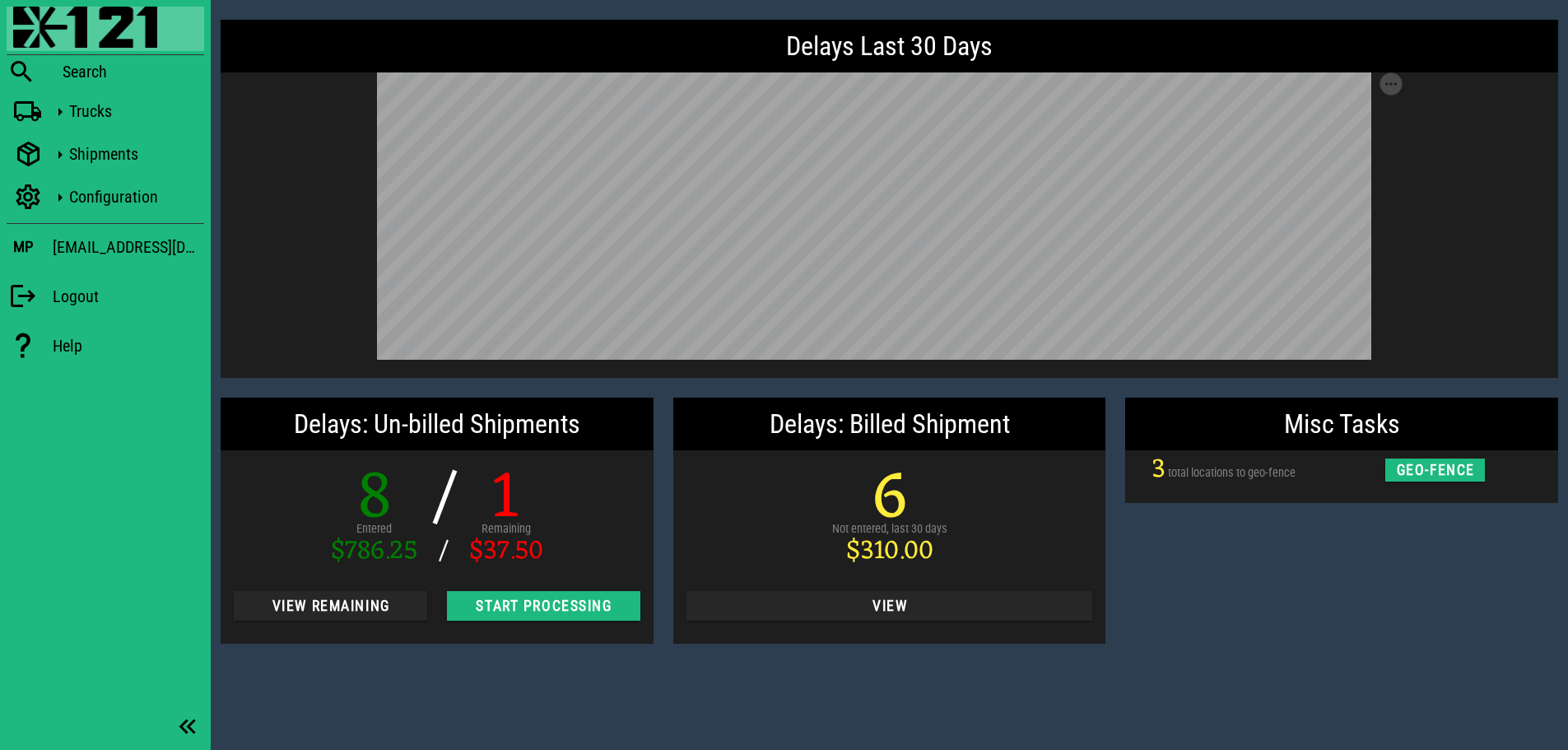
click at [1402, 559] on div "Misc Tasks 3 total locations to geo-fence geo-fence" at bounding box center [1341, 520] width 452 height 266
